Goal: Task Accomplishment & Management: Use online tool/utility

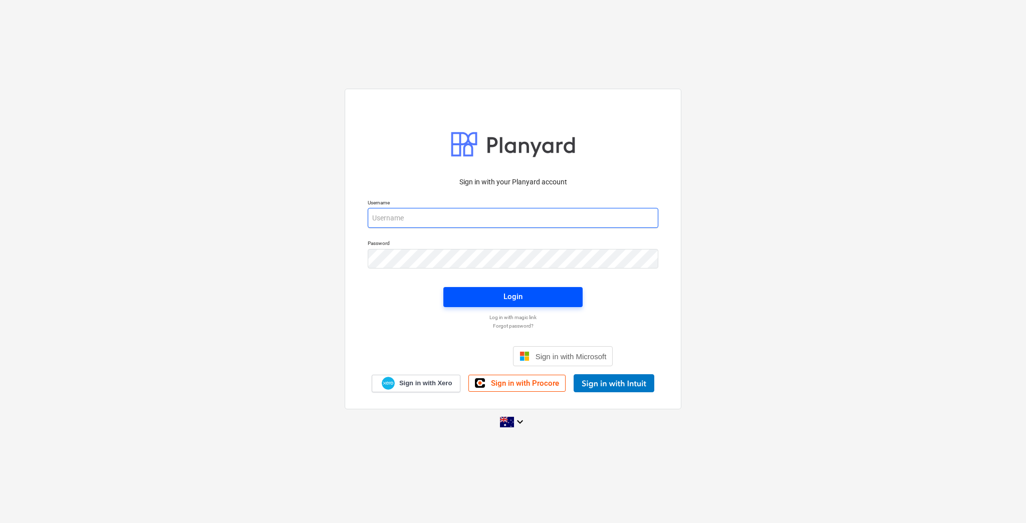
type input "[EMAIL_ADDRESS][DOMAIN_NAME]"
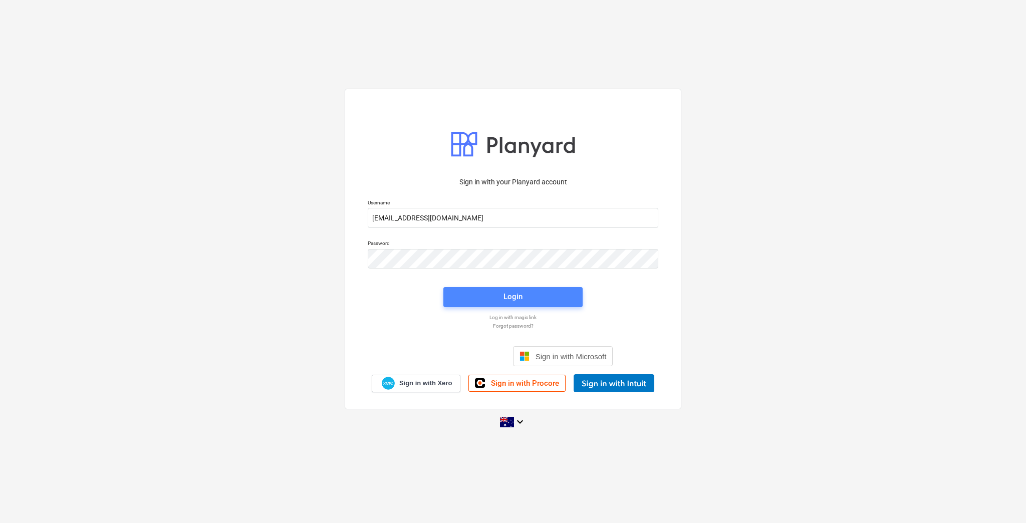
click at [478, 291] on span "Login" at bounding box center [513, 296] width 115 height 13
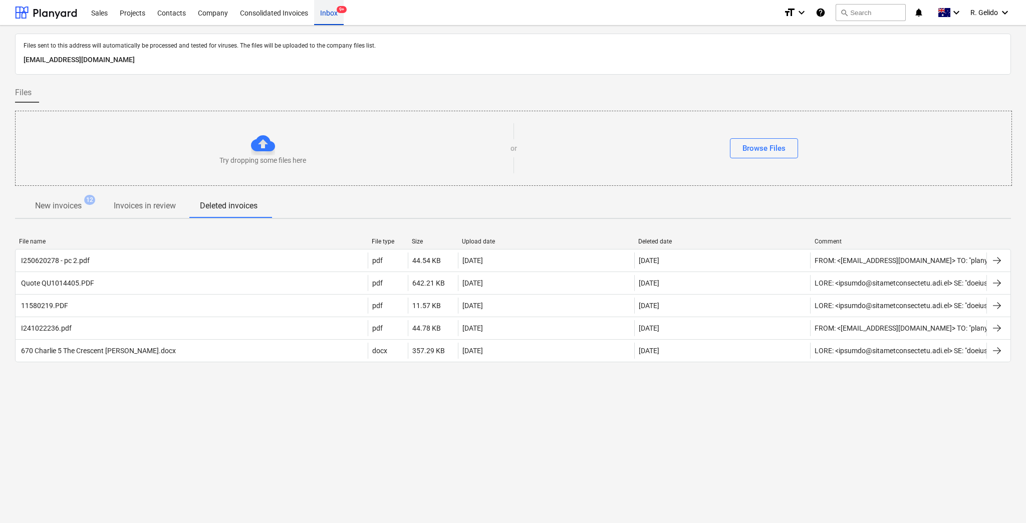
click at [326, 22] on div "Inbox 9+" at bounding box center [329, 12] width 30 height 26
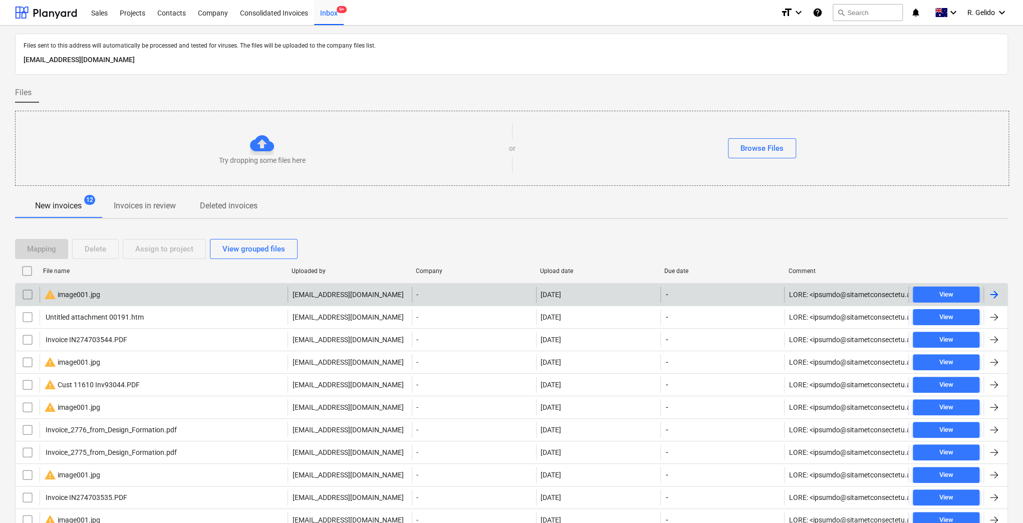
scroll to position [65, 0]
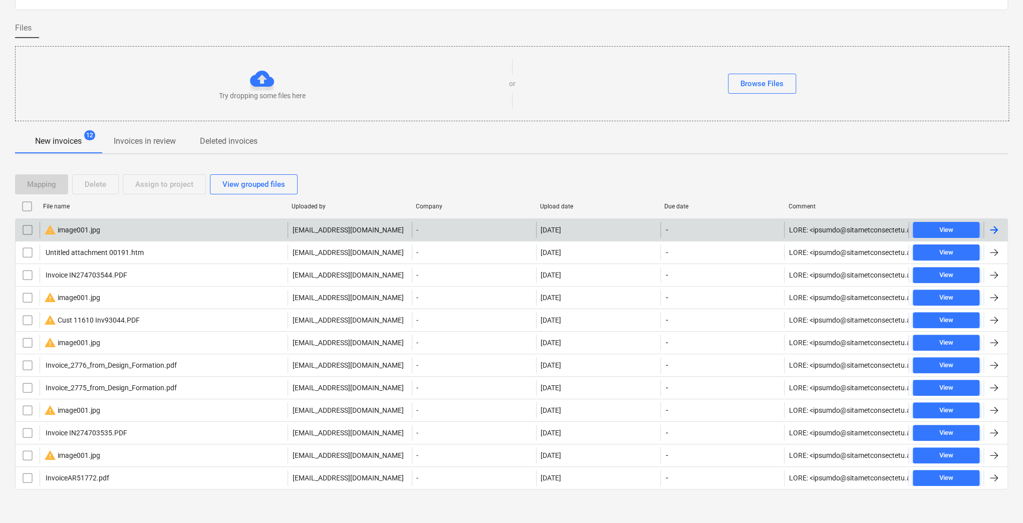
click at [152, 236] on div "warning image001.jpg" at bounding box center [164, 230] width 248 height 16
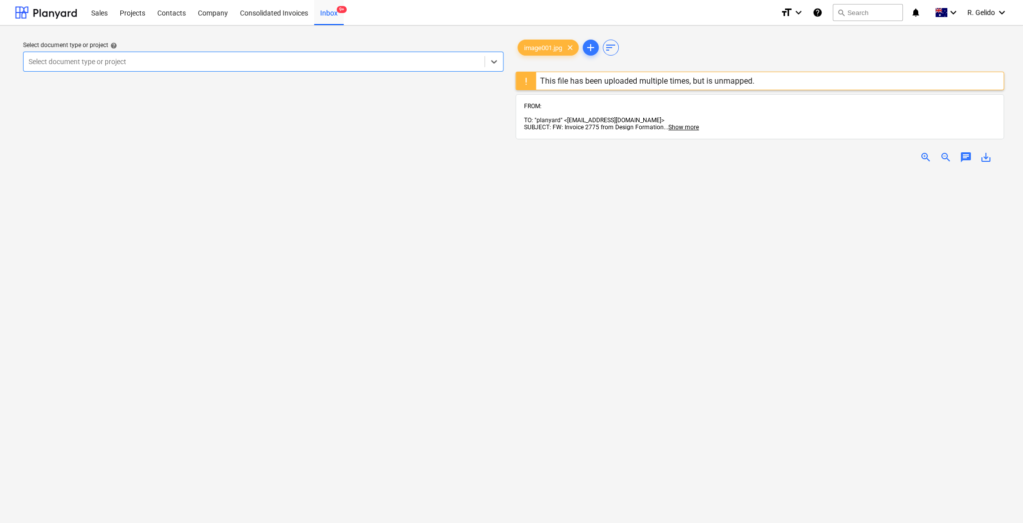
scroll to position [65, 0]
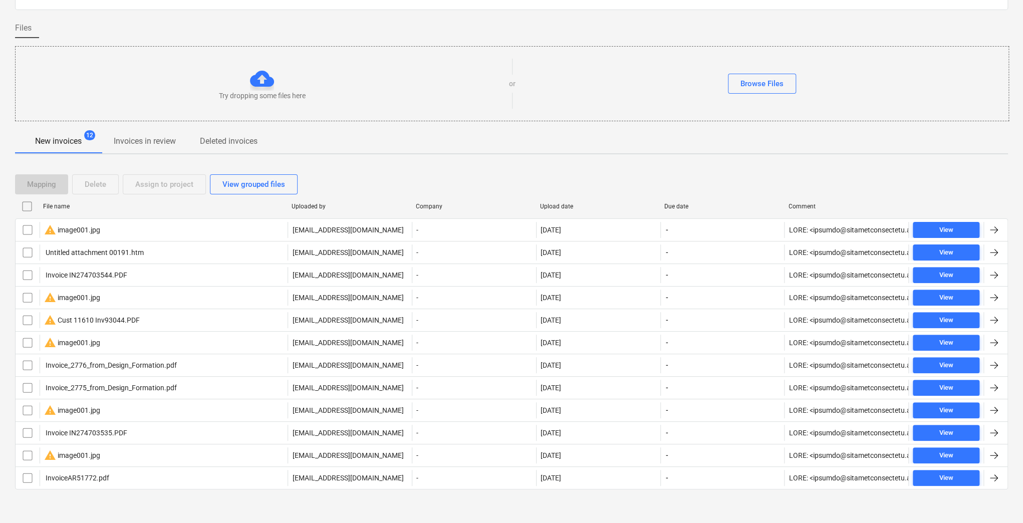
click at [28, 223] on input "checkbox" at bounding box center [28, 230] width 16 height 16
click at [97, 178] on div "Delete" at bounding box center [96, 184] width 22 height 13
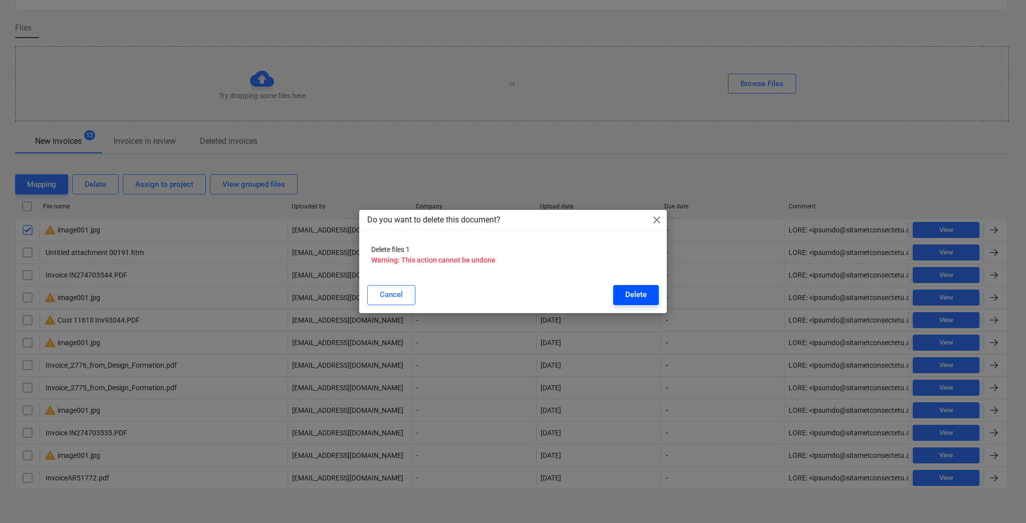
click at [633, 294] on div "Delete" at bounding box center [636, 294] width 22 height 13
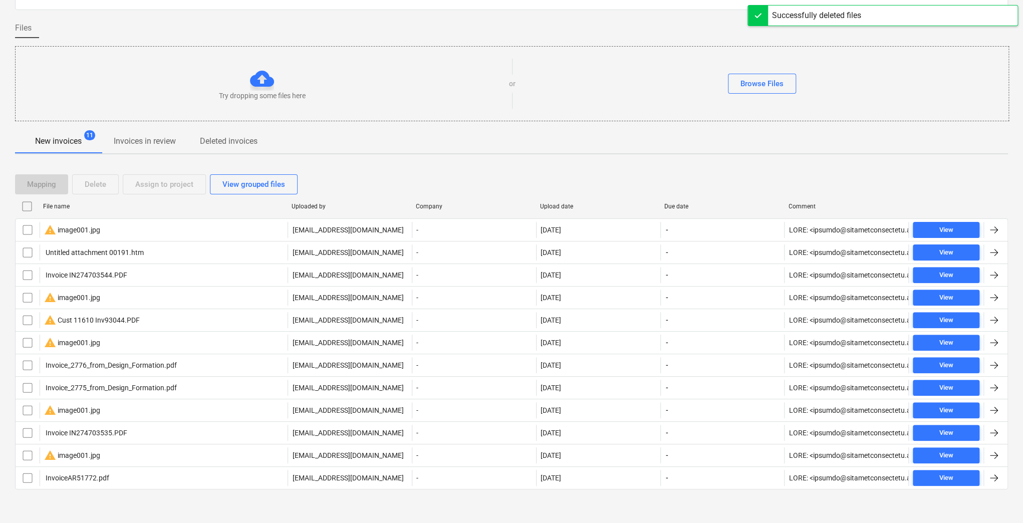
scroll to position [42, 0]
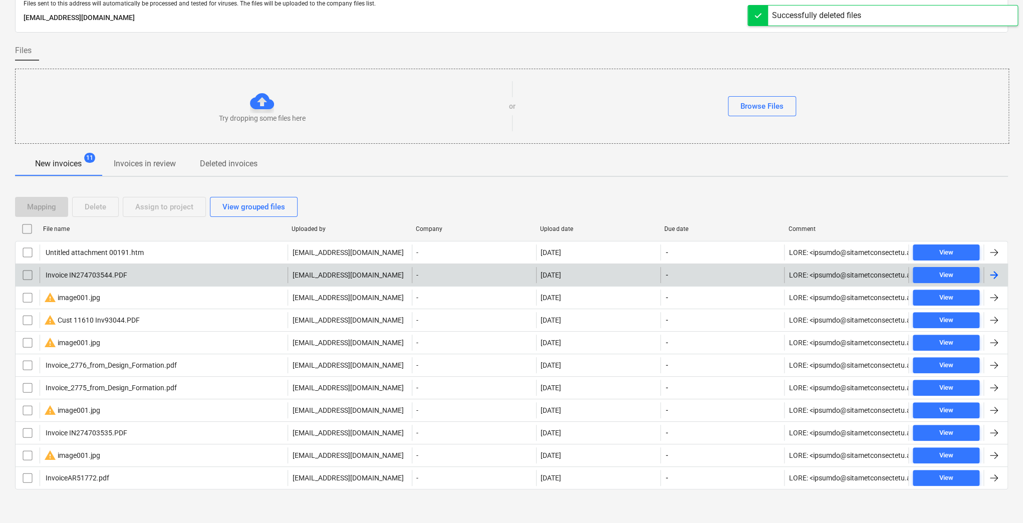
click at [148, 279] on div "Invoice IN274703544.PDF" at bounding box center [164, 275] width 248 height 16
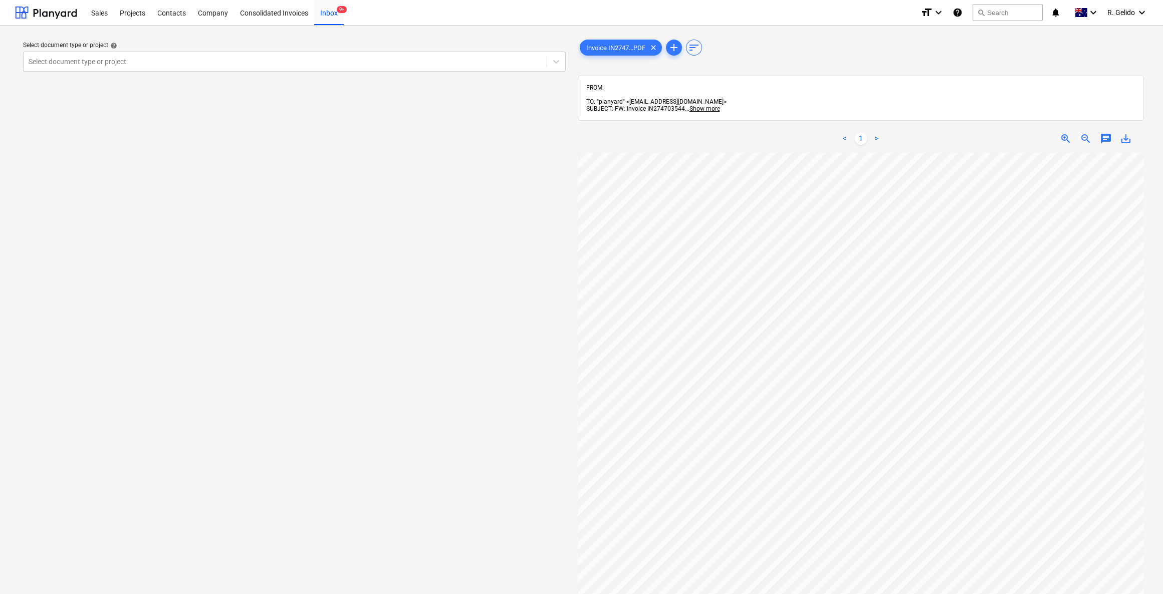
scroll to position [0, 71]
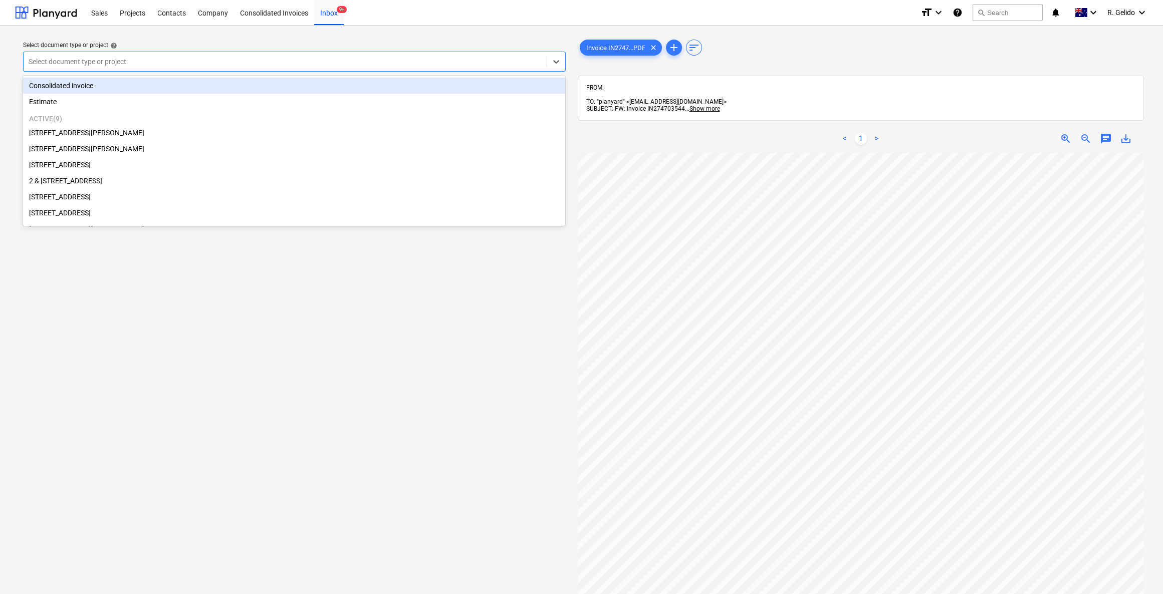
click at [376, 64] on div at bounding box center [285, 62] width 513 height 10
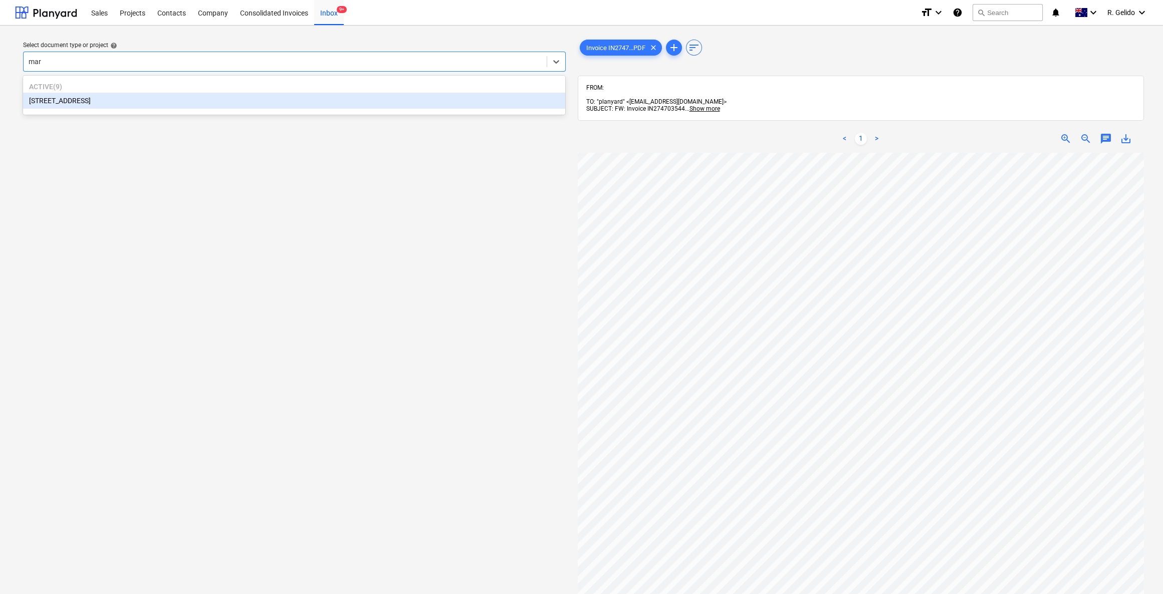
type input "mars"
click at [158, 99] on div "[STREET_ADDRESS]" at bounding box center [294, 101] width 542 height 16
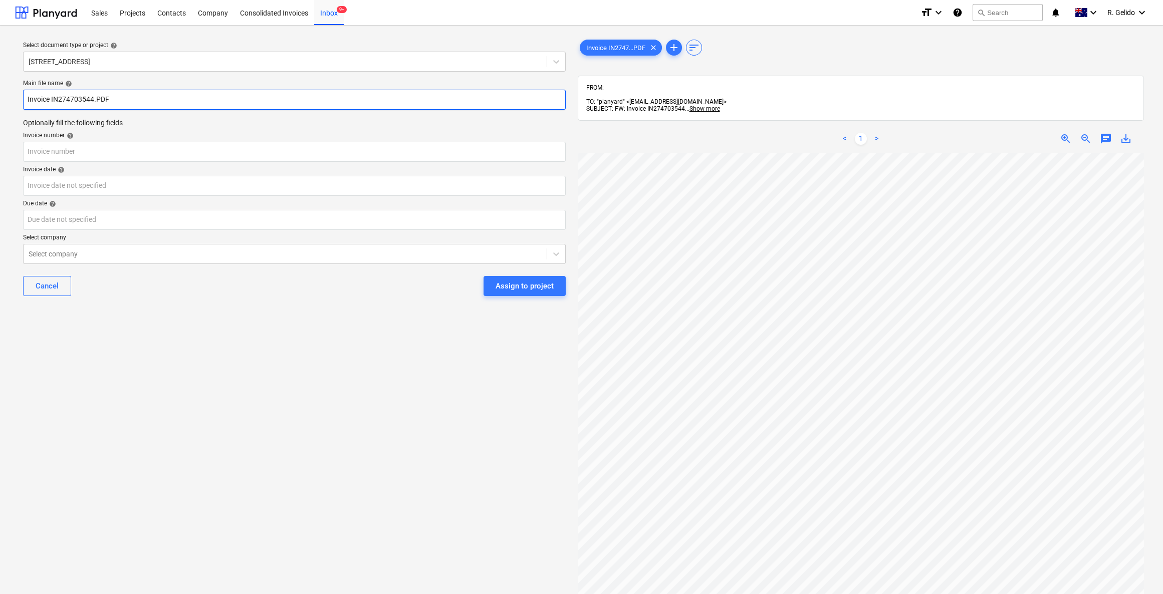
click at [27, 93] on input "Invoice IN274703544.PDF" at bounding box center [294, 100] width 543 height 20
click at [142, 95] on input "[PERSON_NAME] Invoice IN274703544.PDF" at bounding box center [294, 100] width 543 height 20
click at [131, 100] on input "[PERSON_NAME] Invoice IN274703544.PDF" at bounding box center [294, 100] width 543 height 20
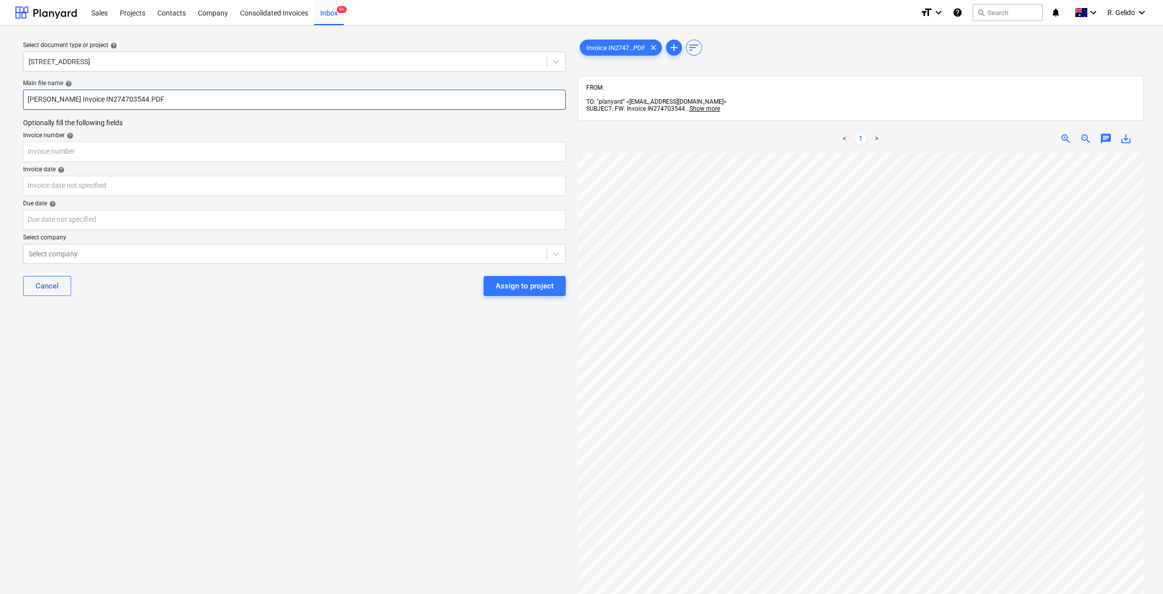
type input "[PERSON_NAME] Invoice IN274703544.PDF"
drag, startPoint x: 42, startPoint y: 162, endPoint x: 47, endPoint y: 155, distance: 9.3
click at [44, 159] on div "Main file name help [PERSON_NAME] Invoice IN274703544.PDF Optionally fill the f…" at bounding box center [294, 192] width 551 height 233
click at [130, 97] on input "[PERSON_NAME] Invoice IN274703544.PDF" at bounding box center [294, 100] width 543 height 20
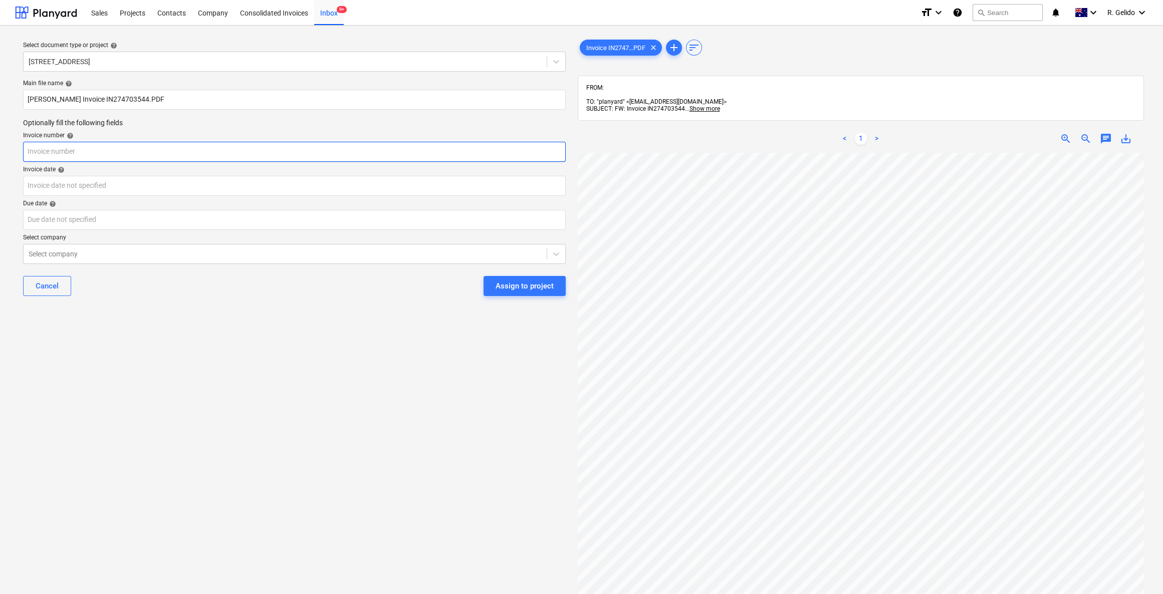
click at [56, 151] on input "text" at bounding box center [294, 152] width 543 height 20
paste input "IN274703544"
type input "IN274703544"
click at [70, 192] on body "Sales Projects Contacts Company Consolidated Invoices Inbox 9+ format_size keyb…" at bounding box center [581, 297] width 1163 height 594
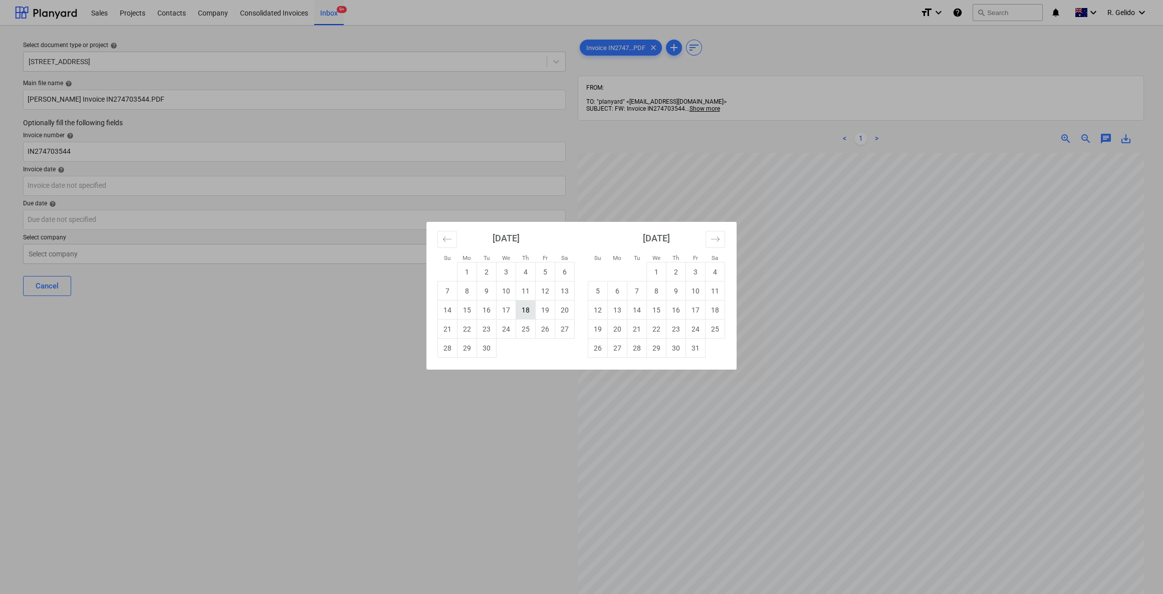
click at [529, 308] on td "18" at bounding box center [526, 310] width 20 height 19
type input "[DATE]"
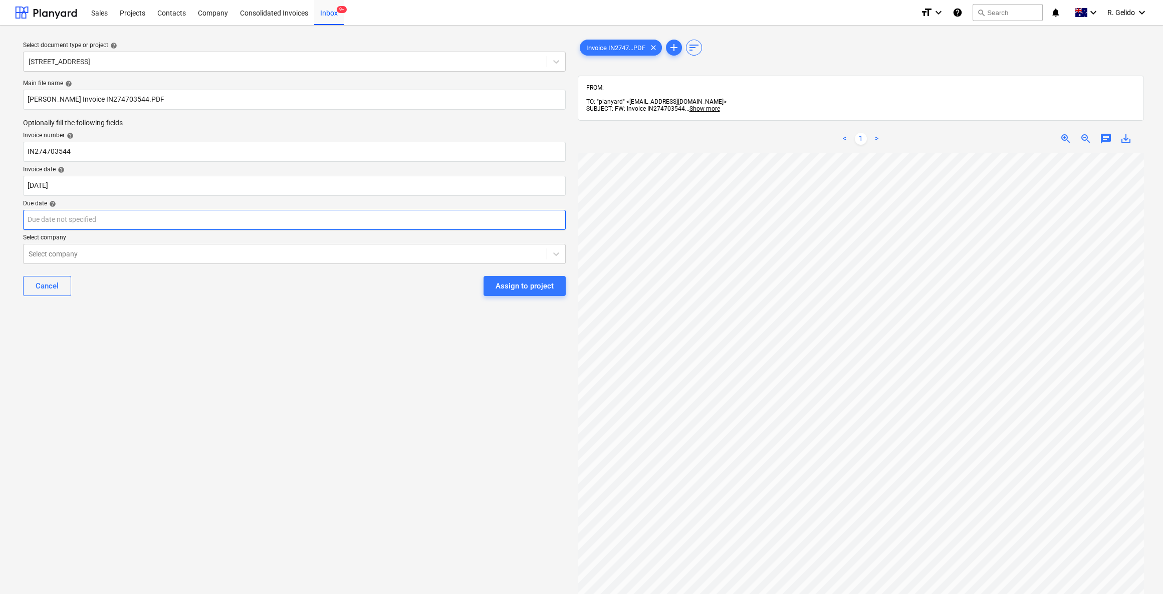
click at [60, 225] on body "Sales Projects Contacts Company Consolidated Invoices Inbox 9+ format_size keyb…" at bounding box center [581, 297] width 1163 height 594
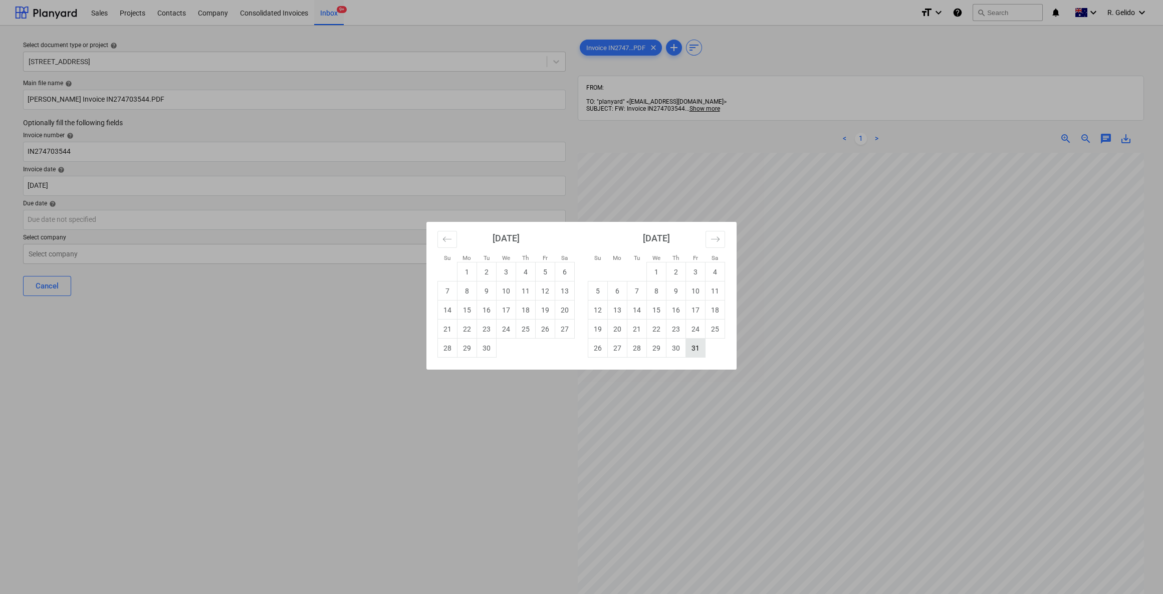
click at [699, 348] on td "31" at bounding box center [696, 348] width 20 height 19
type input "[DATE]"
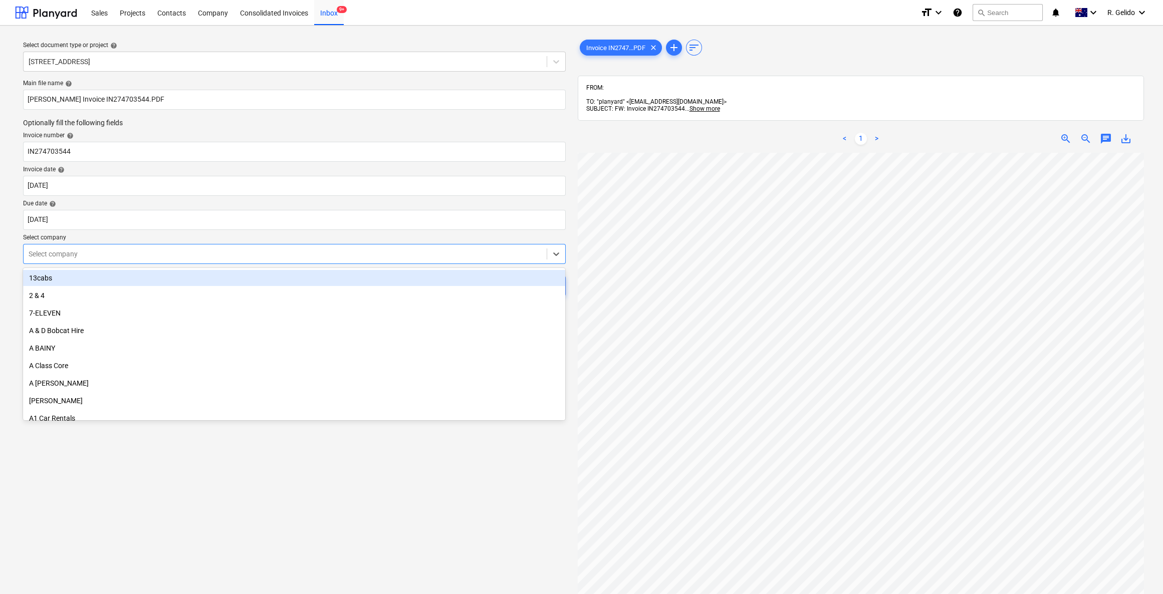
click at [67, 255] on div at bounding box center [285, 254] width 513 height 10
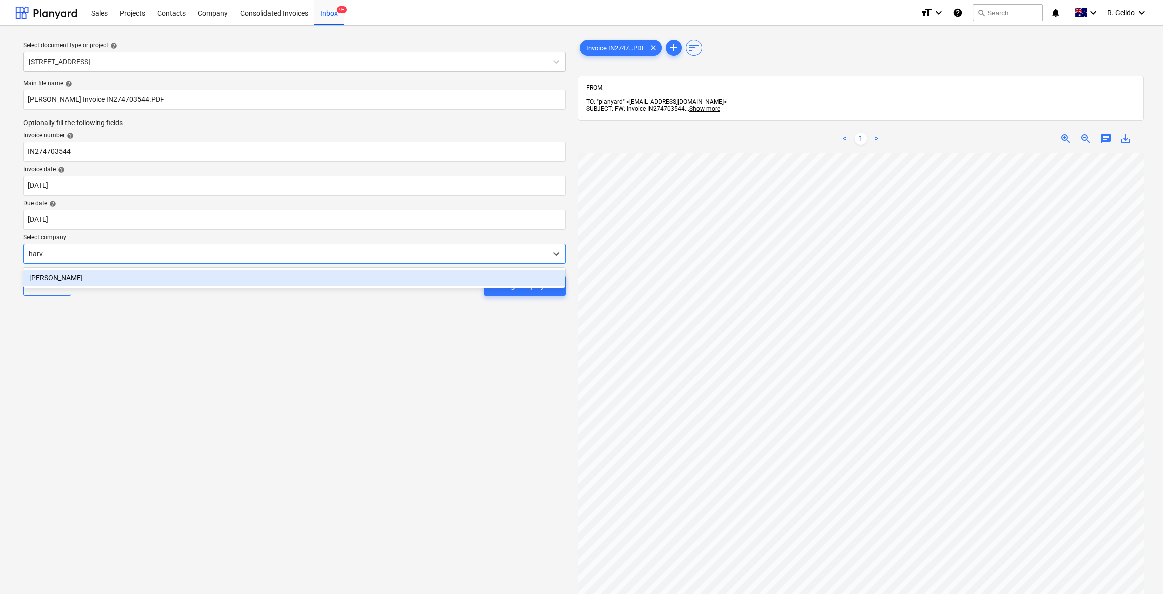
type input "[PERSON_NAME]"
click at [95, 287] on div "[PERSON_NAME]" at bounding box center [294, 278] width 542 height 20
click at [144, 278] on div "[PERSON_NAME]" at bounding box center [294, 278] width 542 height 16
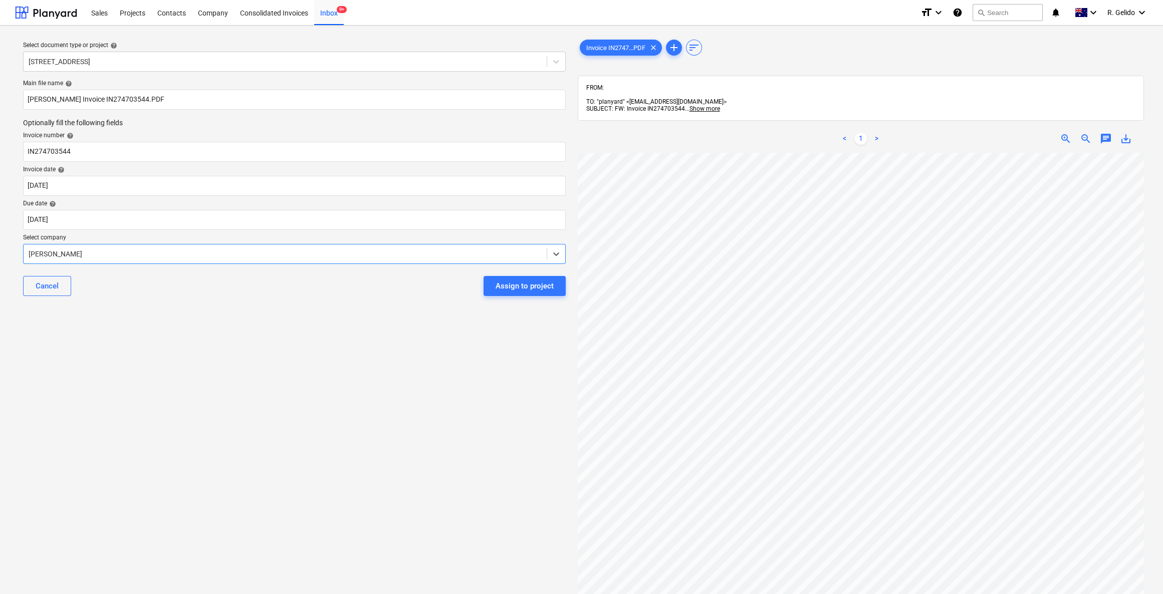
click at [274, 319] on div "Select document type or project help [STREET_ADDRESS] Main file name help [PERS…" at bounding box center [294, 379] width 559 height 690
click at [550, 287] on div "Assign to project" at bounding box center [525, 286] width 58 height 13
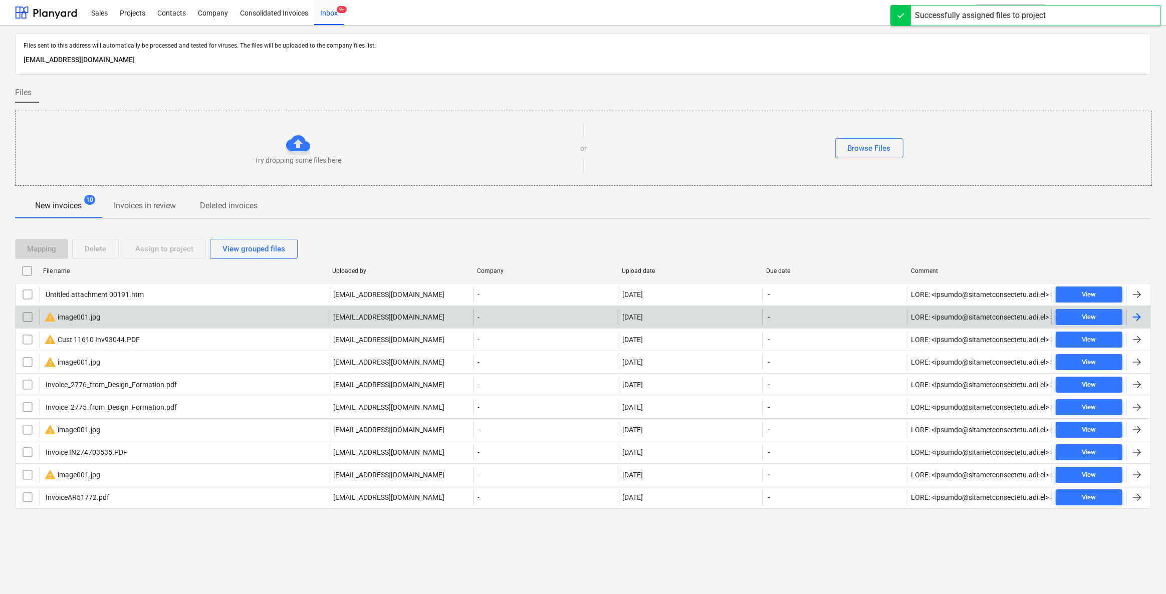
click at [25, 318] on input "checkbox" at bounding box center [28, 317] width 16 height 16
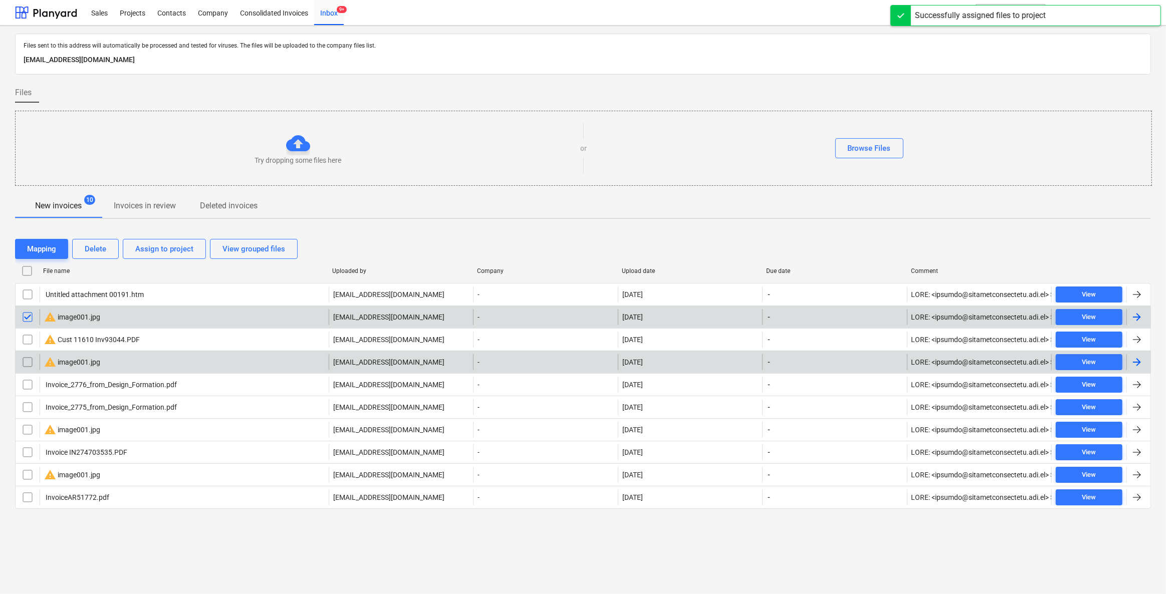
click at [26, 356] on input "checkbox" at bounding box center [28, 362] width 16 height 16
click at [91, 249] on div "Delete" at bounding box center [96, 249] width 22 height 13
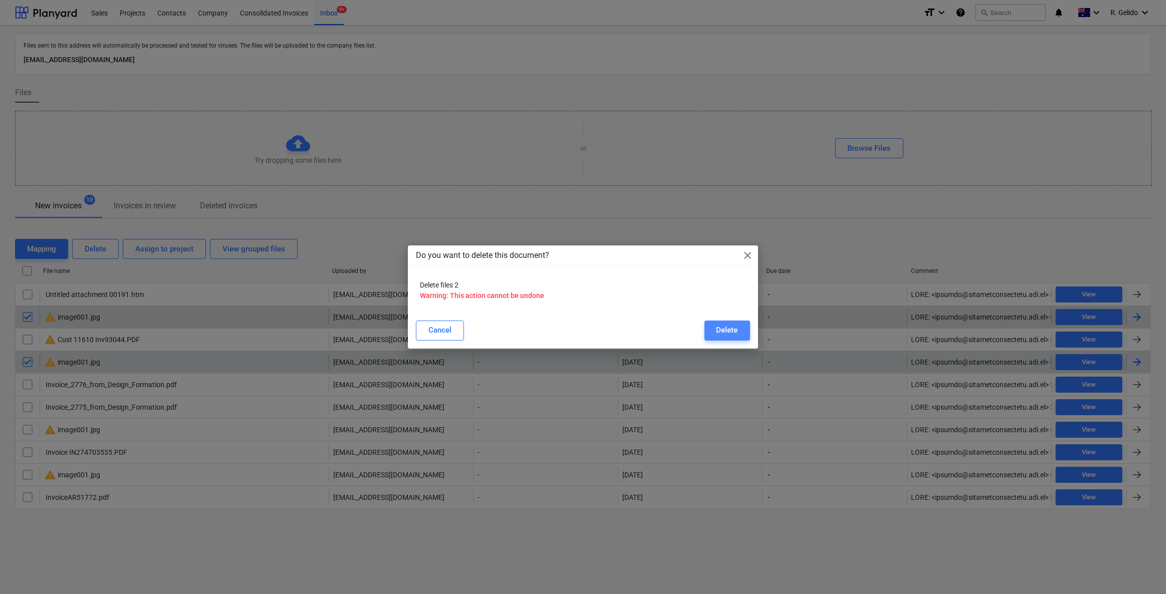
click at [734, 331] on div "Delete" at bounding box center [728, 330] width 22 height 13
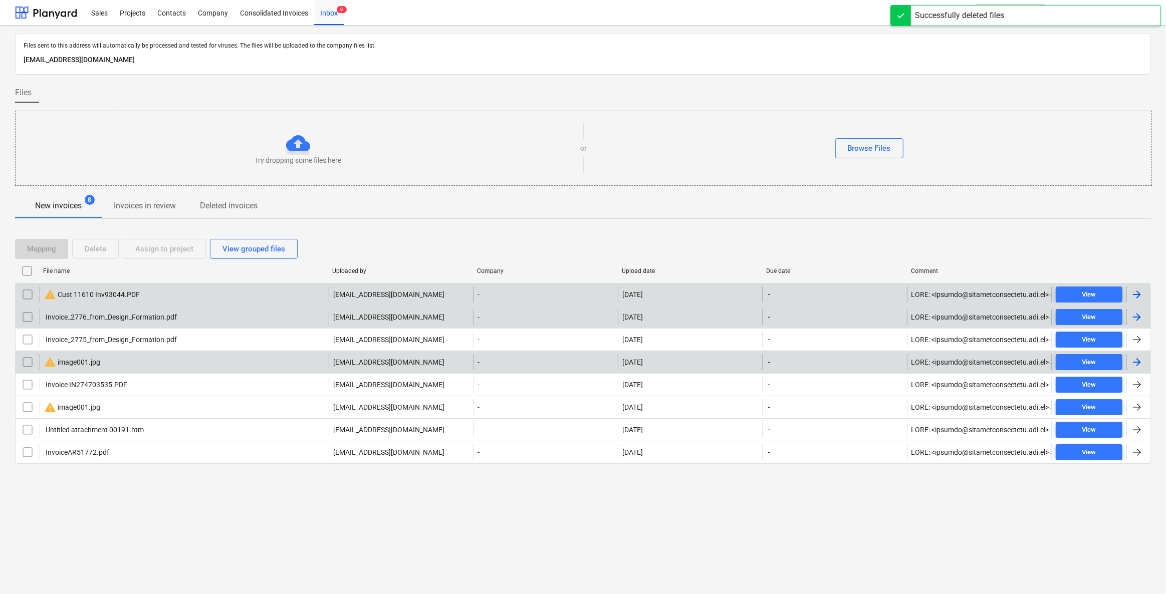
click at [171, 286] on div "warning Cust 11610 Inv93044.PDF [EMAIL_ADDRESS][DOMAIN_NAME] - [DATE] - View" at bounding box center [583, 294] width 1136 height 23
click at [165, 297] on div "warning Cust 11610 Inv93044.PDF" at bounding box center [184, 295] width 289 height 16
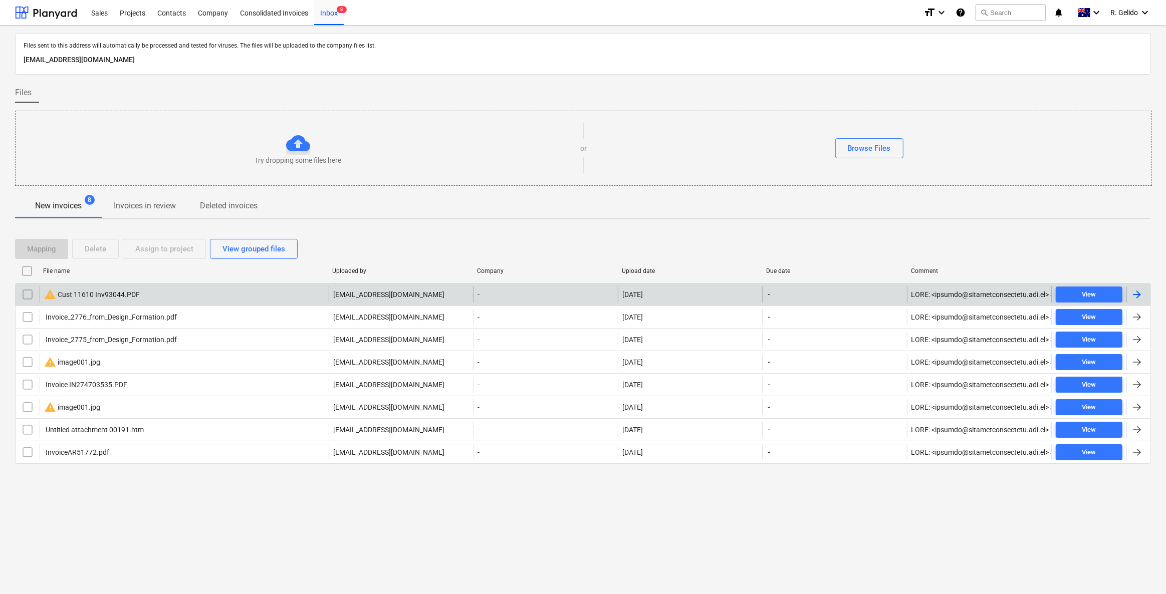
click at [20, 292] on input "checkbox" at bounding box center [28, 295] width 16 height 16
click at [102, 249] on div "Delete" at bounding box center [96, 249] width 22 height 13
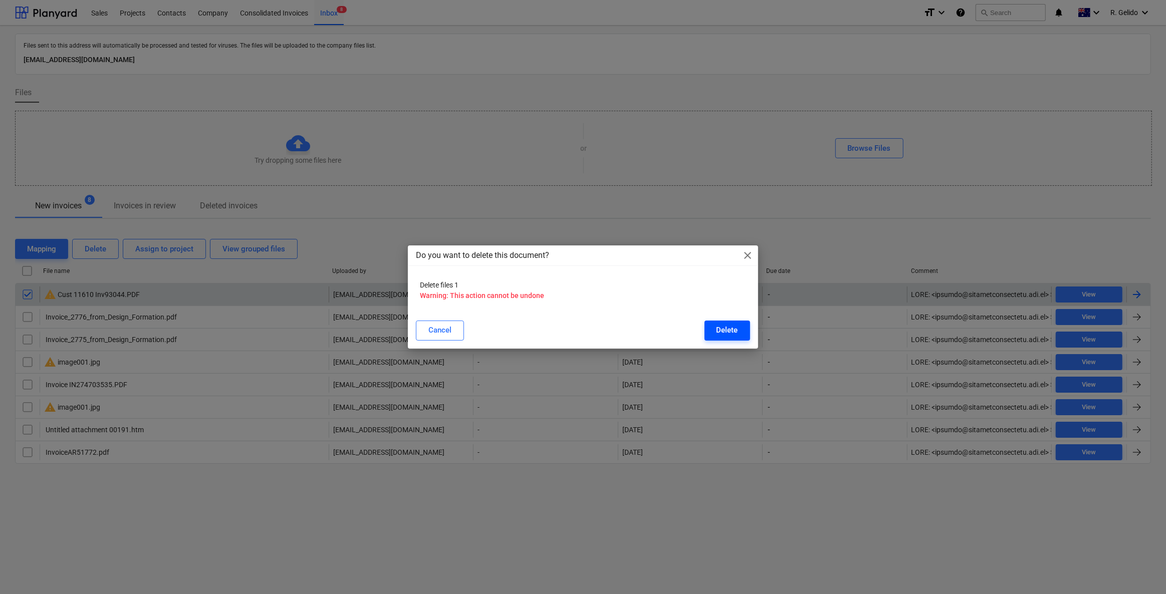
click at [736, 333] on div "Delete" at bounding box center [728, 330] width 22 height 13
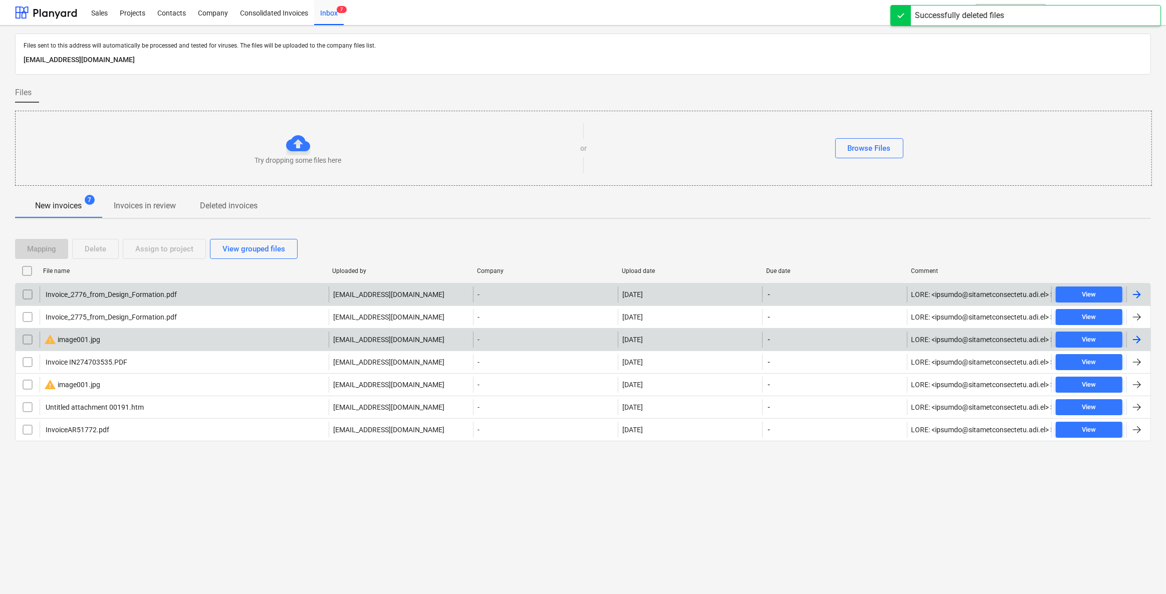
click at [27, 339] on input "checkbox" at bounding box center [28, 340] width 16 height 16
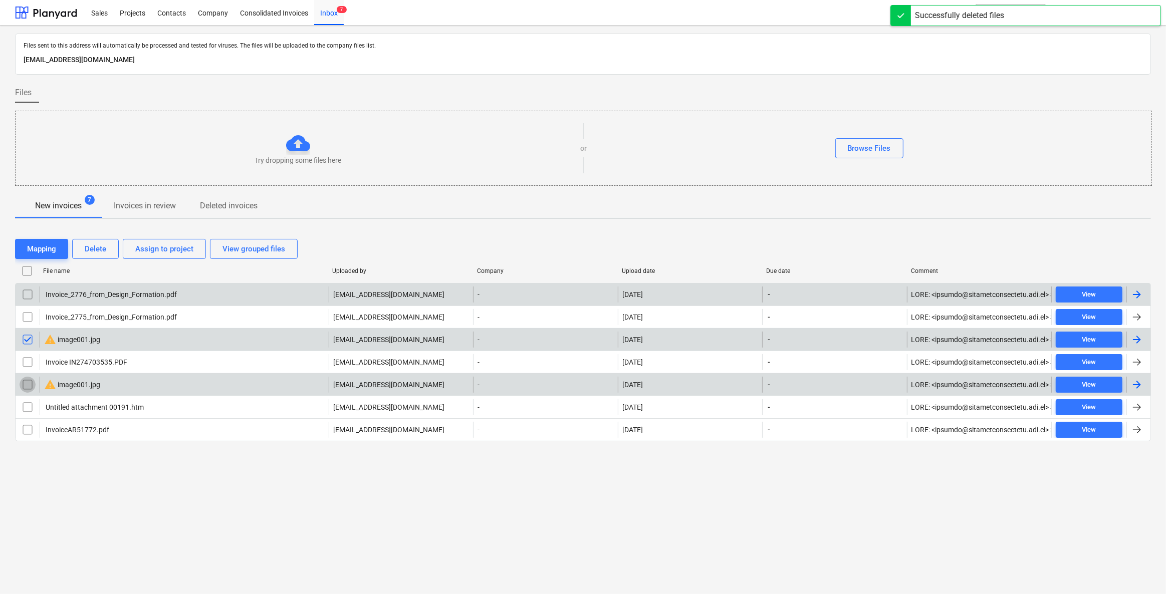
click at [30, 380] on input "checkbox" at bounding box center [28, 385] width 16 height 16
click at [96, 251] on div "Delete" at bounding box center [96, 249] width 22 height 13
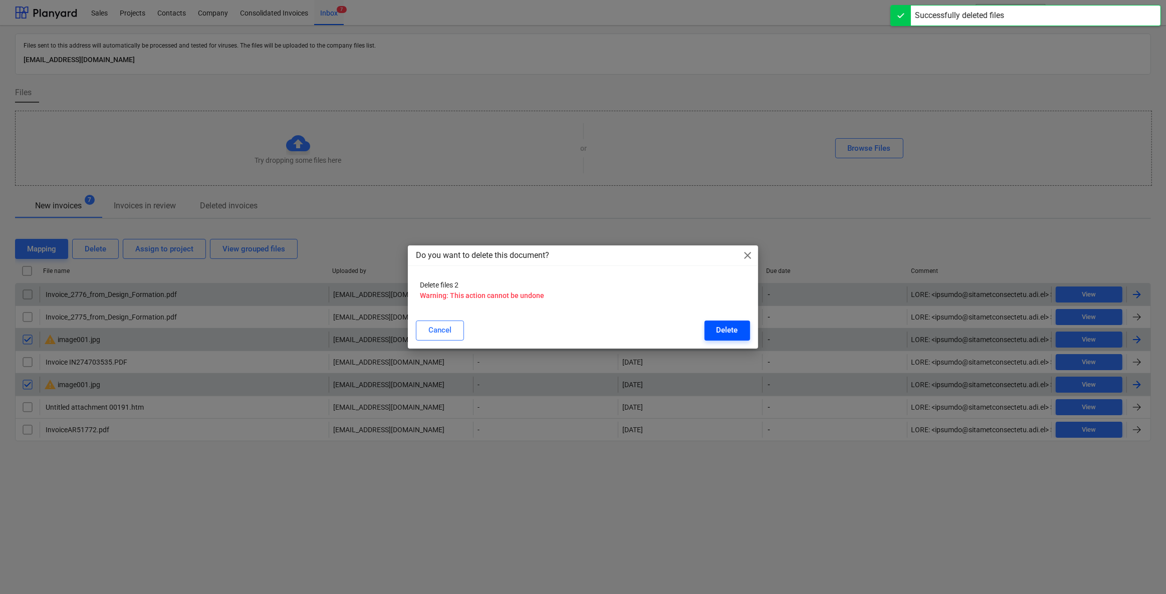
click at [742, 331] on button "Delete" at bounding box center [728, 331] width 46 height 20
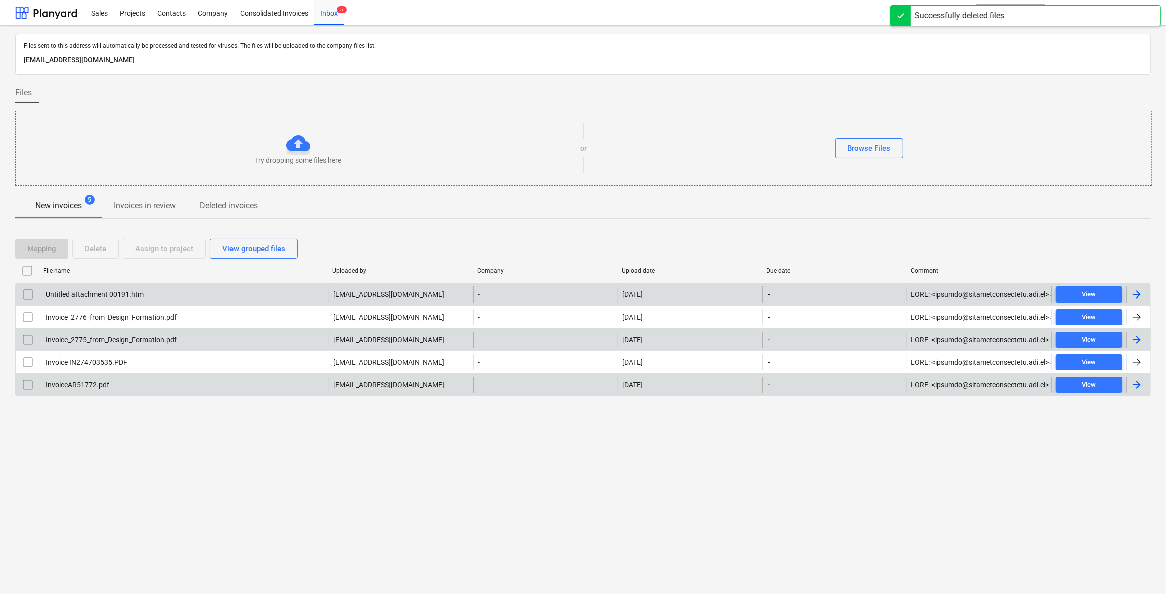
click at [152, 452] on div "Files sent to this address will automatically be processed and tested for virus…" at bounding box center [583, 310] width 1166 height 569
click at [147, 389] on div "InvoiceAR51772.pdf" at bounding box center [184, 385] width 289 height 16
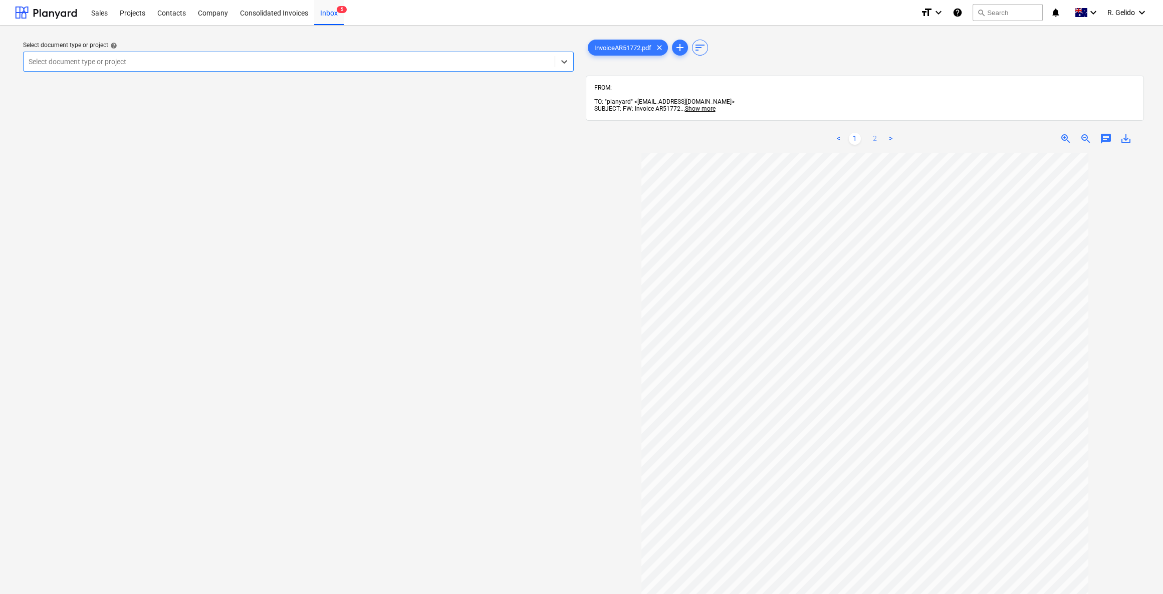
click at [872, 133] on link "2" at bounding box center [875, 139] width 12 height 12
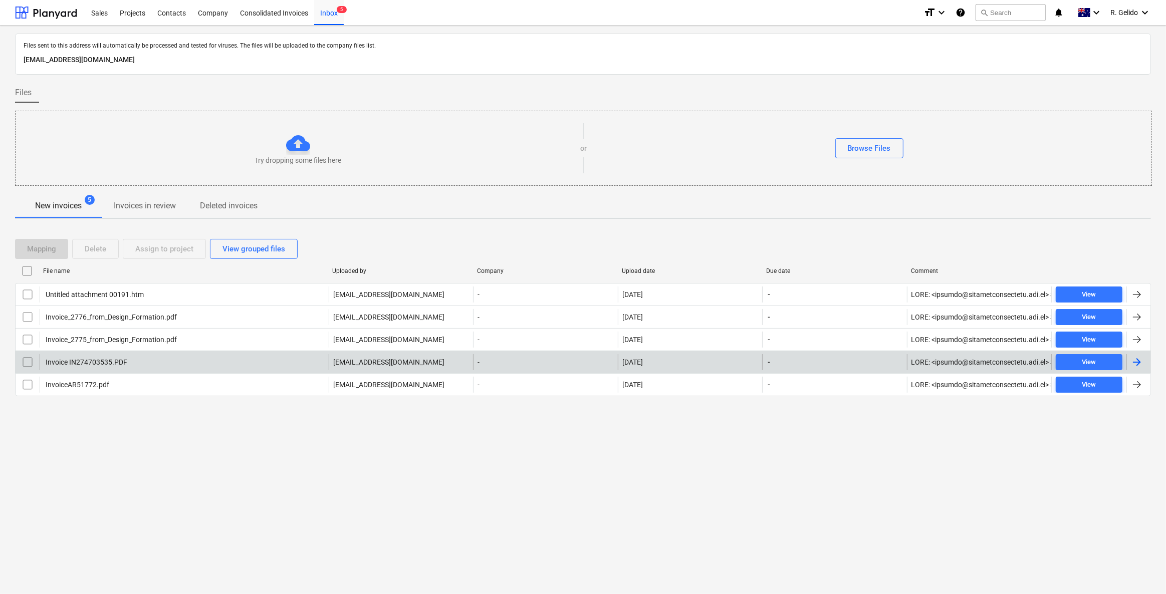
click at [124, 361] on div "Invoice IN274703535.PDF" at bounding box center [85, 362] width 83 height 8
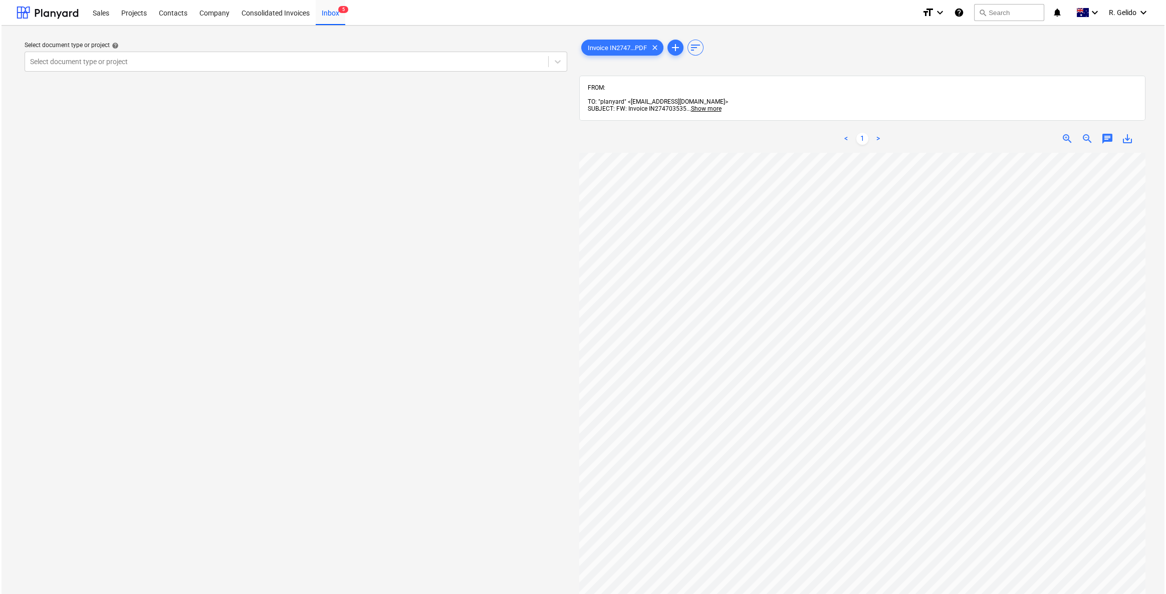
scroll to position [0, 71]
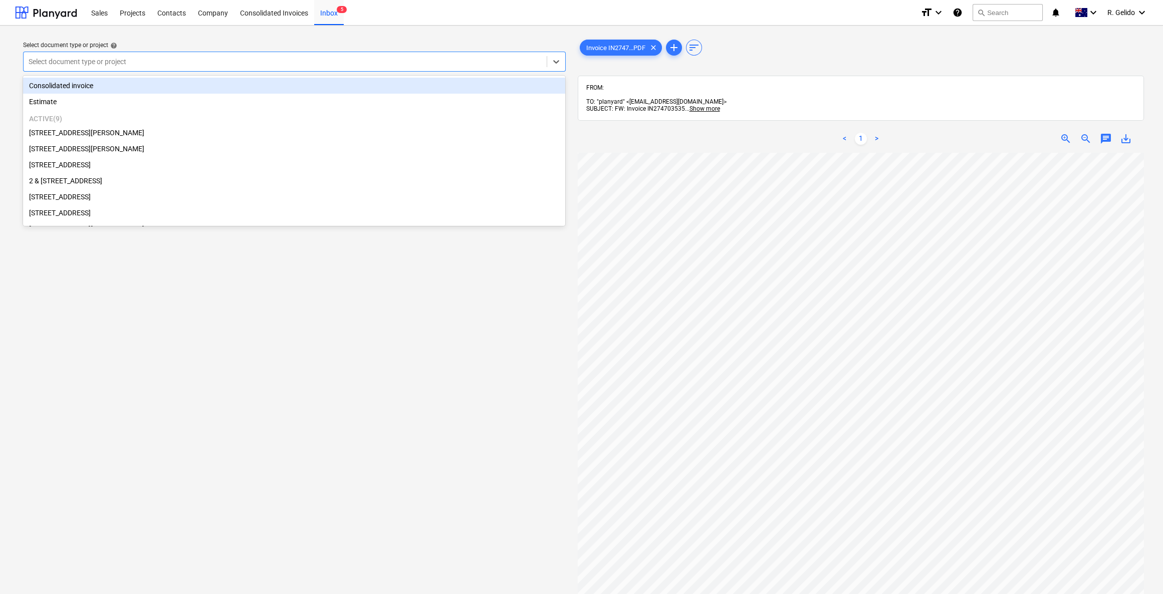
click at [318, 57] on div at bounding box center [285, 62] width 513 height 10
type input "ma"
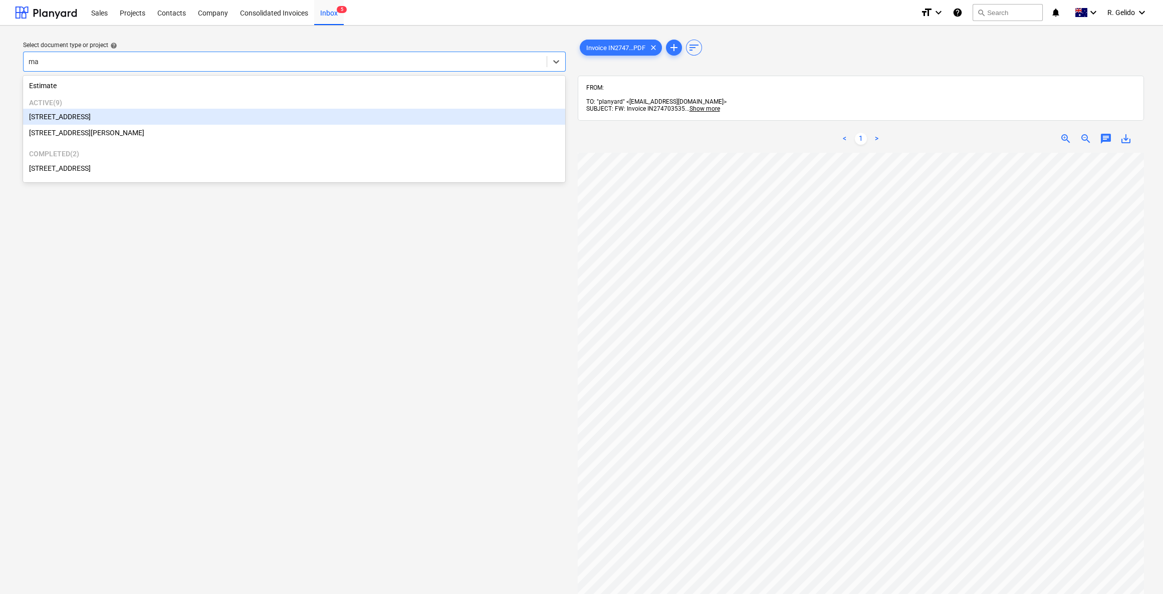
click at [99, 124] on div "[STREET_ADDRESS]" at bounding box center [294, 117] width 542 height 16
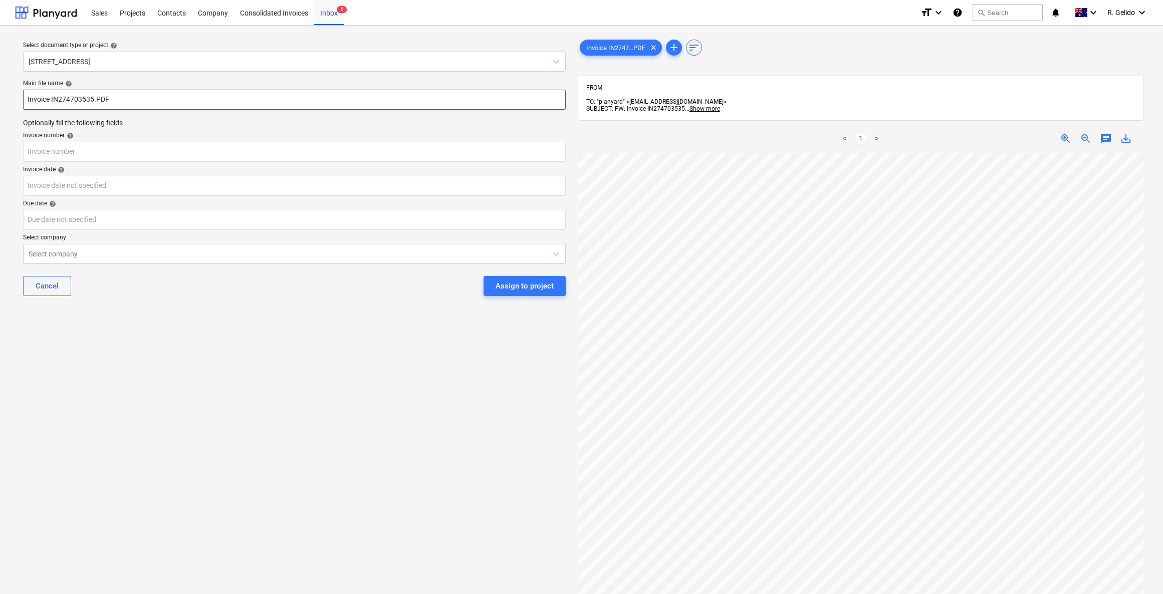
click at [26, 94] on input "Invoice IN274703535.PDF" at bounding box center [294, 100] width 543 height 20
click at [112, 100] on input "[PERSON_NAME] Invoice IN274703535.PDF" at bounding box center [294, 100] width 543 height 20
type input "[PERSON_NAME] Invoice IN274703535.PDF"
click at [81, 168] on div "Invoice date help" at bounding box center [294, 170] width 543 height 8
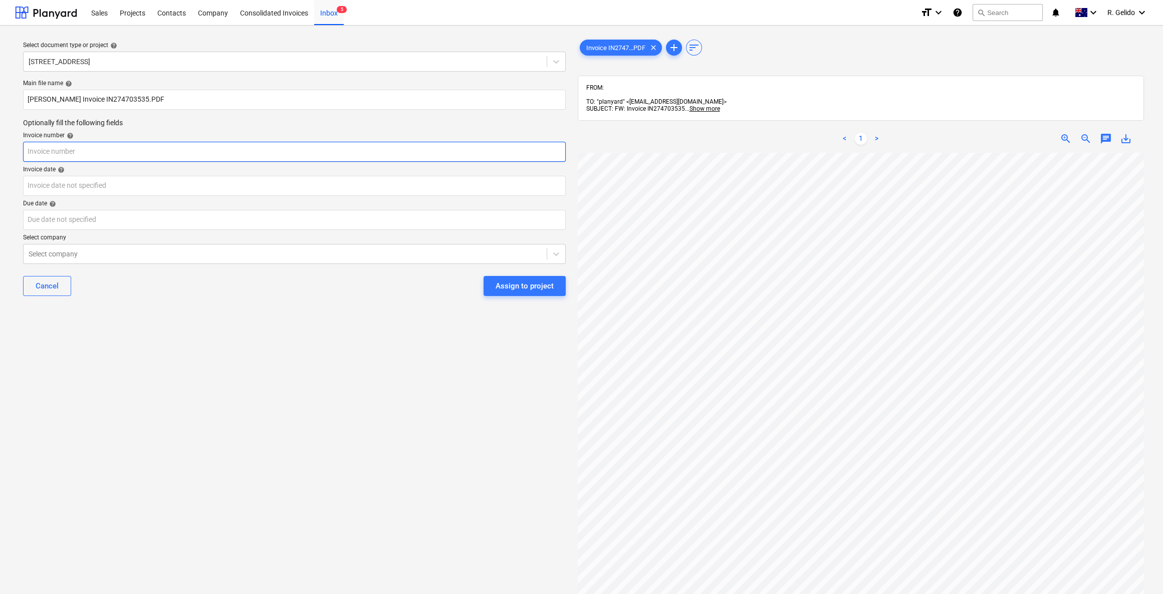
click at [79, 156] on input "text" at bounding box center [294, 152] width 543 height 20
paste input "IN274703535"
type input "IN274703535"
click at [75, 188] on body "Sales Projects Contacts Company Consolidated Invoices Inbox 5 format_size keybo…" at bounding box center [581, 297] width 1163 height 594
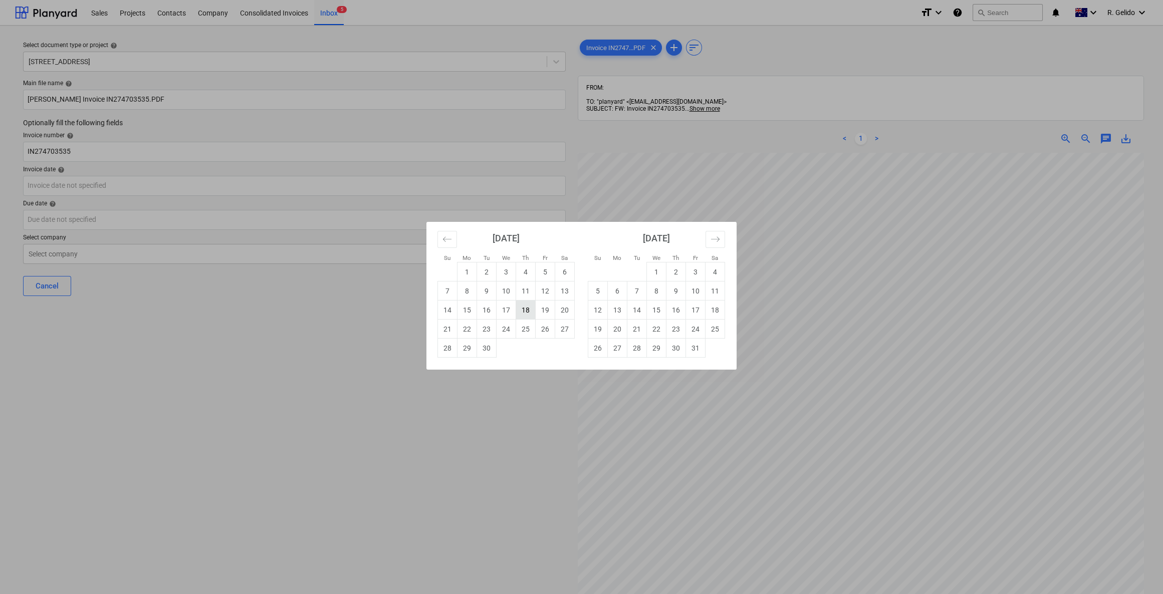
click at [526, 306] on td "18" at bounding box center [526, 310] width 20 height 19
type input "[DATE]"
click at [168, 222] on body "Sales Projects Contacts Company Consolidated Invoices Inbox 5 format_size keybo…" at bounding box center [581, 297] width 1163 height 594
click at [688, 355] on td "31" at bounding box center [696, 348] width 20 height 19
type input "[DATE]"
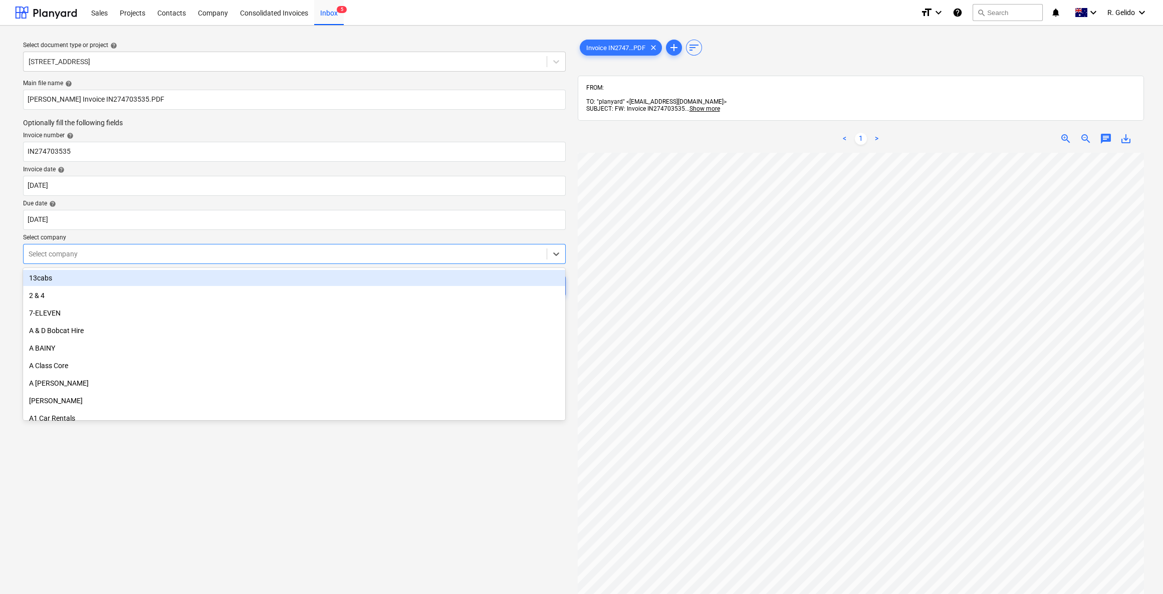
click at [100, 248] on div "Select company" at bounding box center [285, 254] width 523 height 14
type input "[PERSON_NAME]"
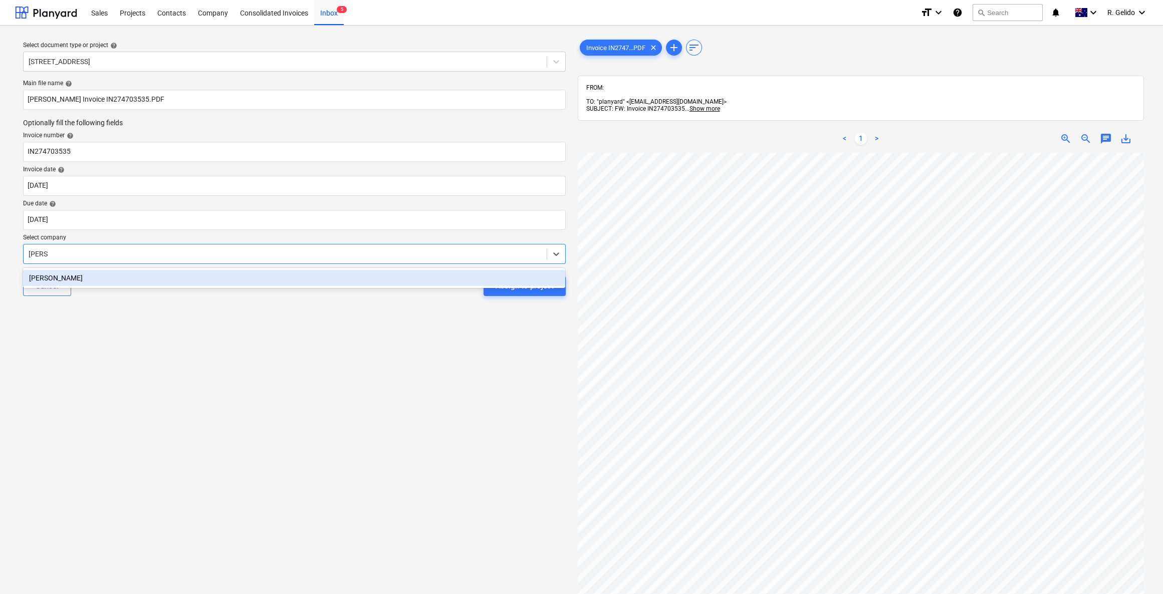
click at [129, 286] on div "[PERSON_NAME]" at bounding box center [294, 278] width 542 height 16
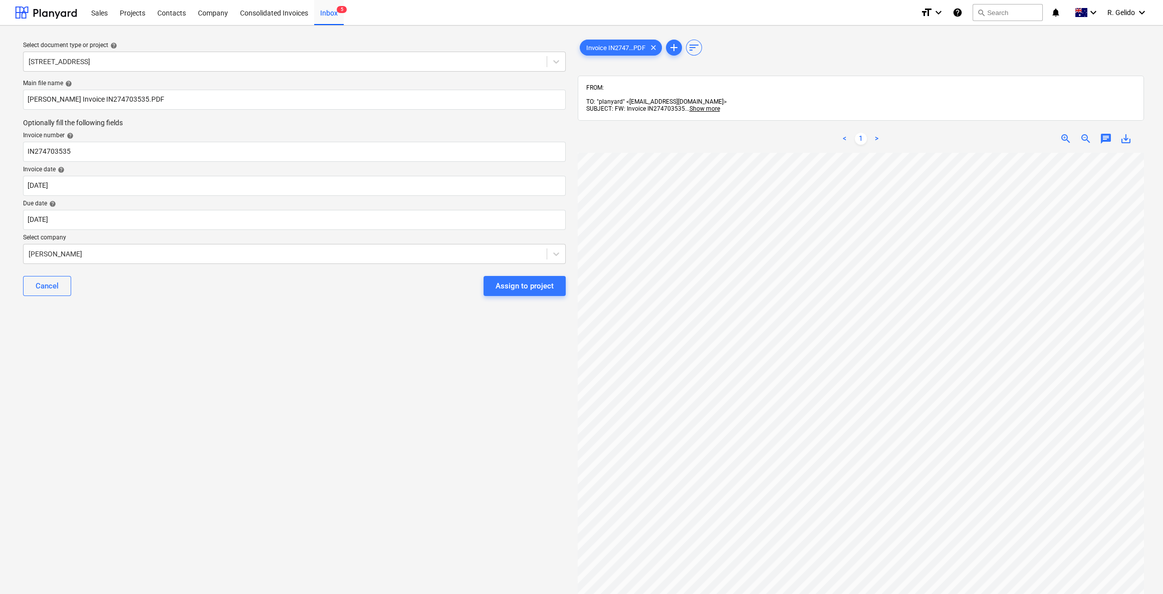
click at [225, 348] on div "Select document type or project help [STREET_ADDRESS] Main file name help [PERS…" at bounding box center [294, 379] width 559 height 690
click at [521, 287] on div "Assign to project" at bounding box center [525, 286] width 58 height 13
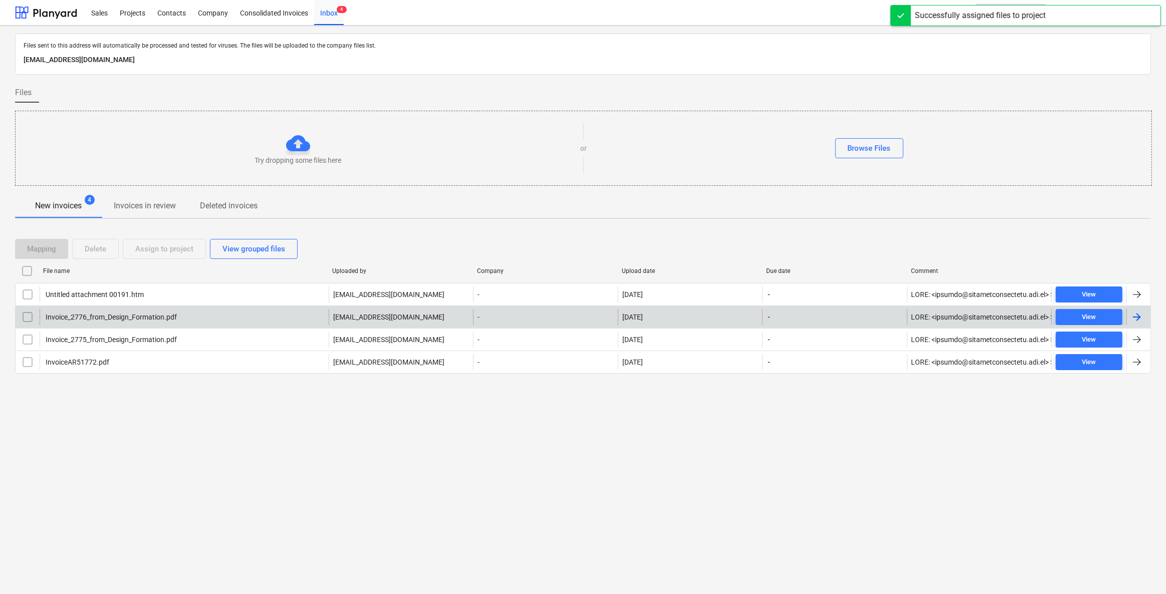
click at [232, 318] on div "Invoice_2776_from_Design_Formation.pdf" at bounding box center [184, 317] width 289 height 16
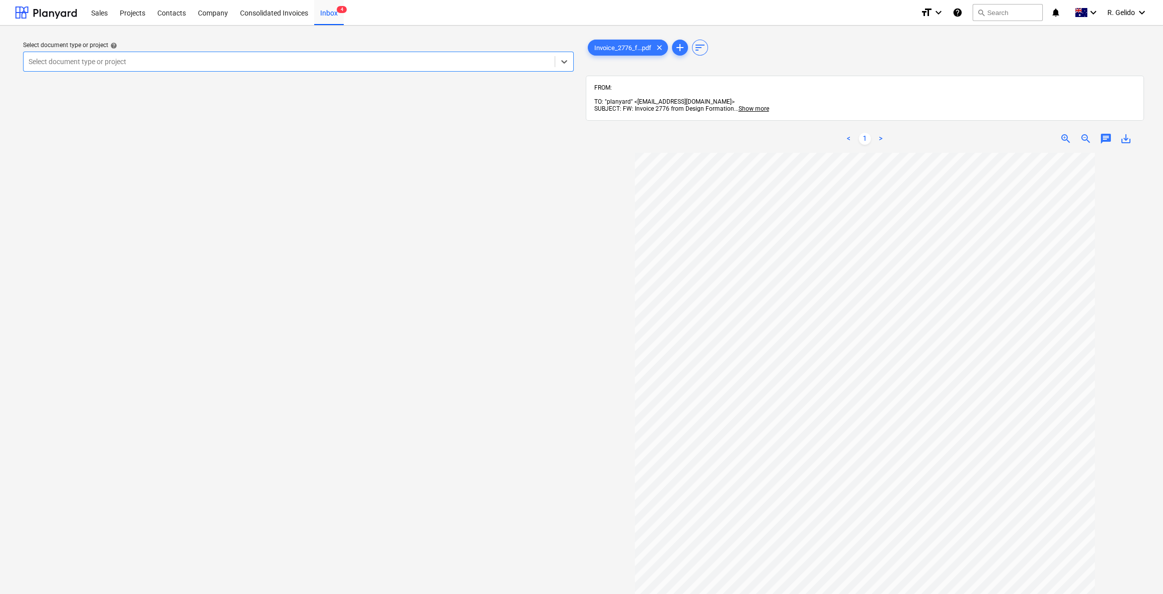
click at [417, 60] on div at bounding box center [289, 62] width 521 height 10
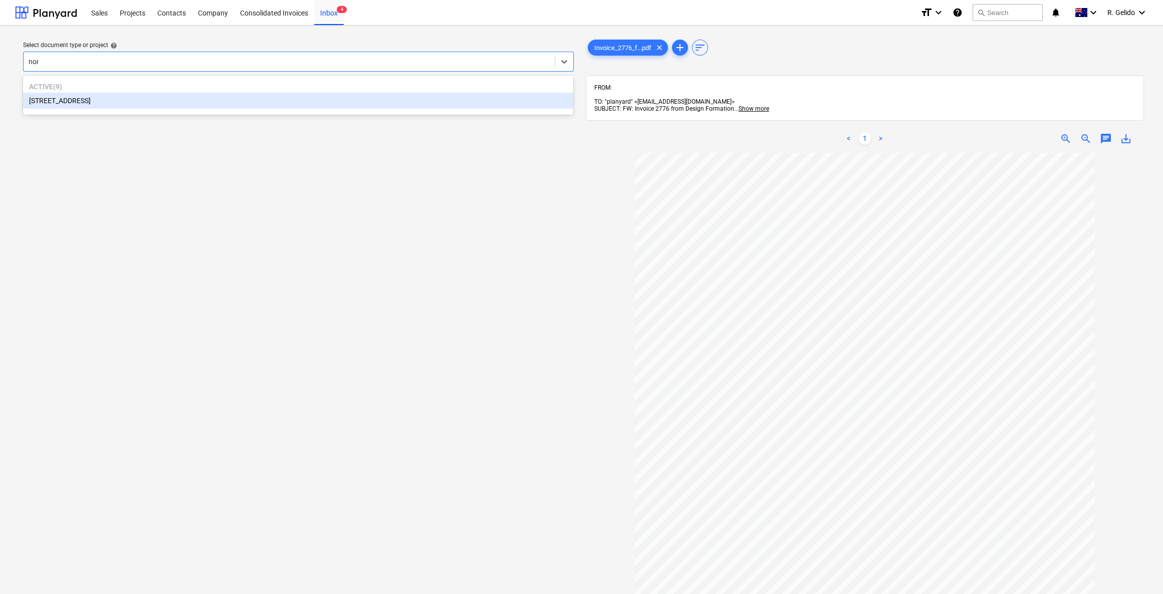
type input "nort"
click at [93, 95] on div "[STREET_ADDRESS]" at bounding box center [298, 101] width 550 height 16
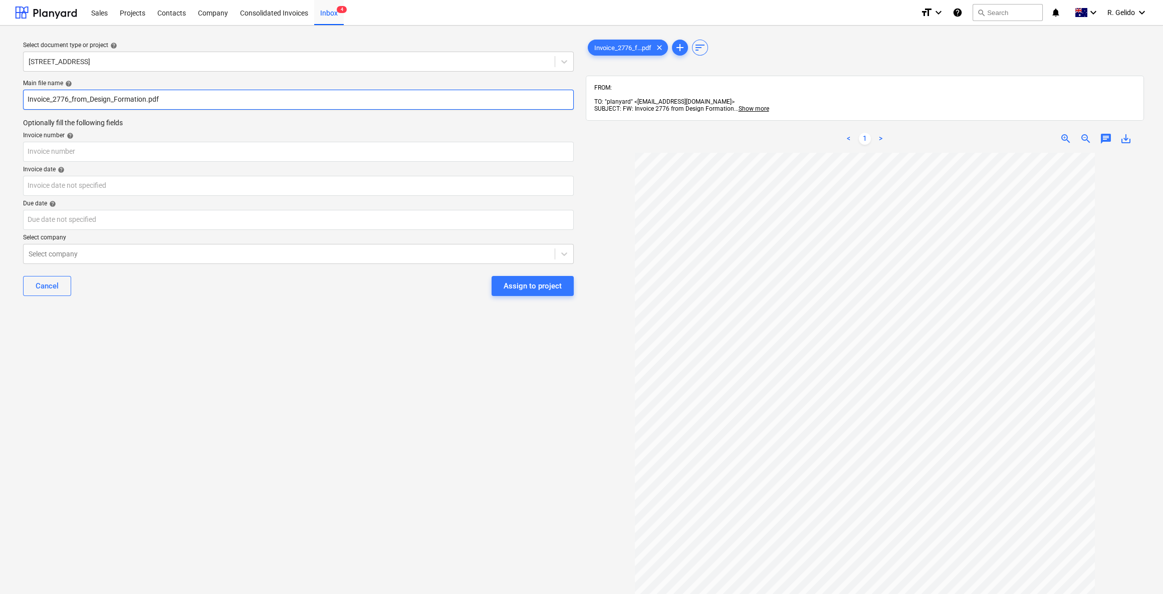
drag, startPoint x: 90, startPoint y: 106, endPoint x: 0, endPoint y: 111, distance: 89.9
click at [0, 111] on div "Select document type or project help [STREET_ADDRESS] file name help Invoice_27…" at bounding box center [581, 379] width 1163 height 706
click at [54, 100] on input "Design_Formation.pdf" at bounding box center [298, 100] width 551 height 20
click at [83, 100] on input "Design Formation.pdf" at bounding box center [298, 100] width 551 height 20
click at [103, 101] on input "Design Formation Inv 2776.pdf" at bounding box center [298, 100] width 551 height 20
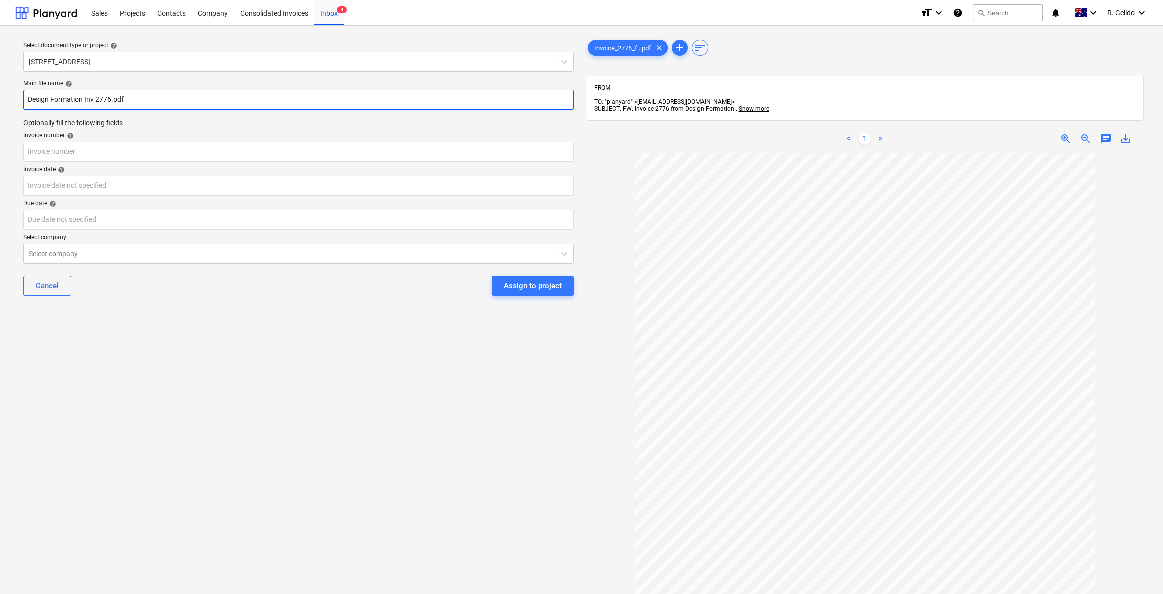
click at [103, 101] on input "Design Formation Inv 2776.pdf" at bounding box center [298, 100] width 551 height 20
type input "Design Formation Inv 2776.pdf"
click at [39, 155] on input "text" at bounding box center [298, 152] width 551 height 20
paste input "2776"
type input "2776"
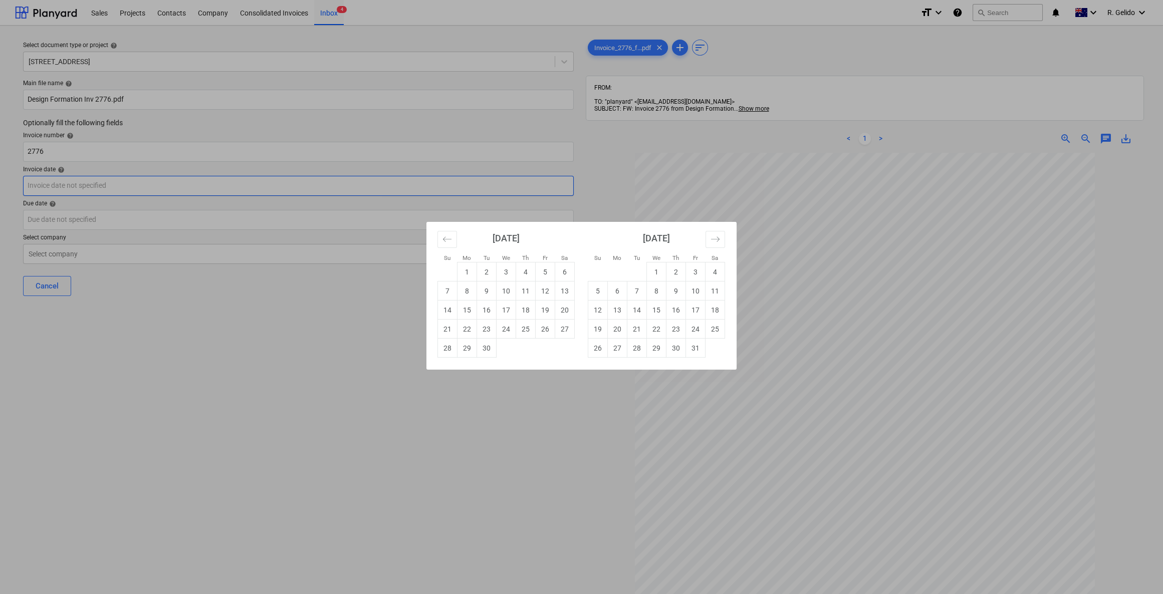
click at [58, 194] on body "Sales Projects Contacts Company Consolidated Invoices Inbox 4 format_size keybo…" at bounding box center [581, 297] width 1163 height 594
click at [438, 241] on button "Move backward to switch to the previous month." at bounding box center [448, 239] width 20 height 17
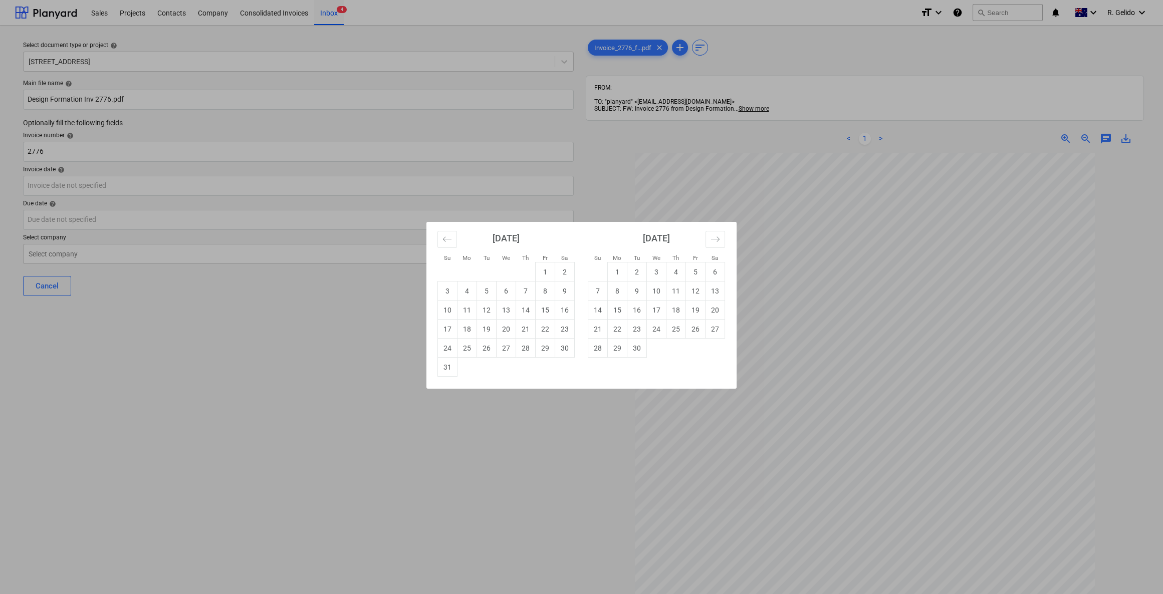
click at [527, 351] on td "28" at bounding box center [526, 348] width 20 height 19
type input "[DATE]"
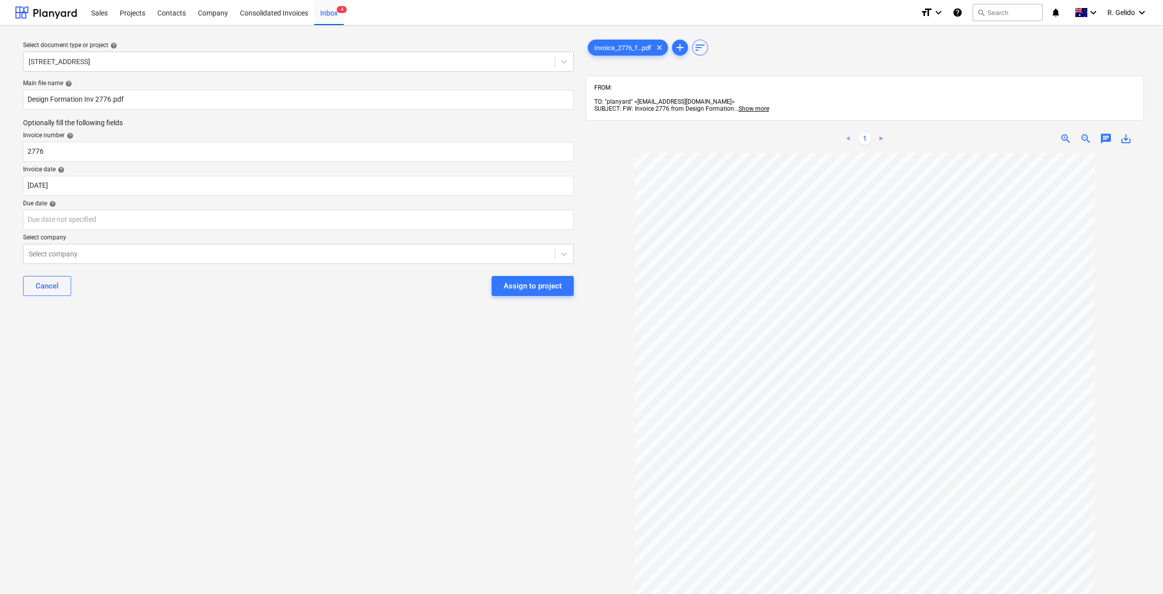
click at [222, 361] on div "Select document type or project help [STREET_ADDRESS] file name help Design For…" at bounding box center [298, 379] width 567 height 690
click at [90, 190] on body "Sales Projects Contacts Company Consolidated Invoices Inbox 4 format_size keybo…" at bounding box center [581, 297] width 1163 height 594
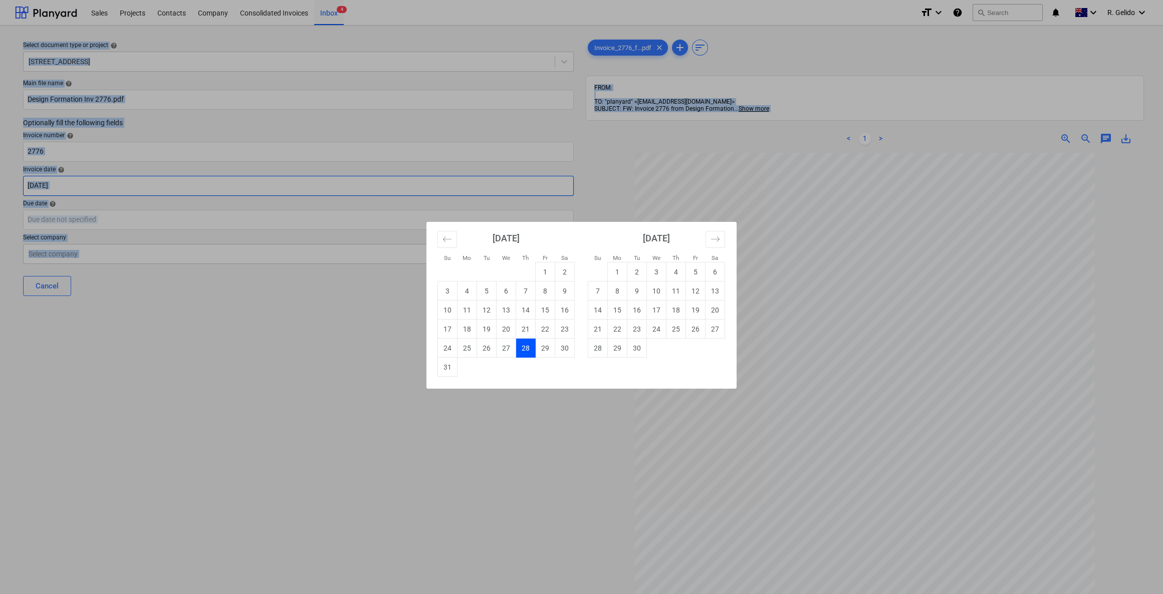
click at [90, 190] on div "Su Mo Tu We Th Fr Sa Su Mo Tu We Th Fr Sa [DATE] 1 2 3 4 5 6 7 8 9 10 11 12 13 …" at bounding box center [581, 297] width 1163 height 594
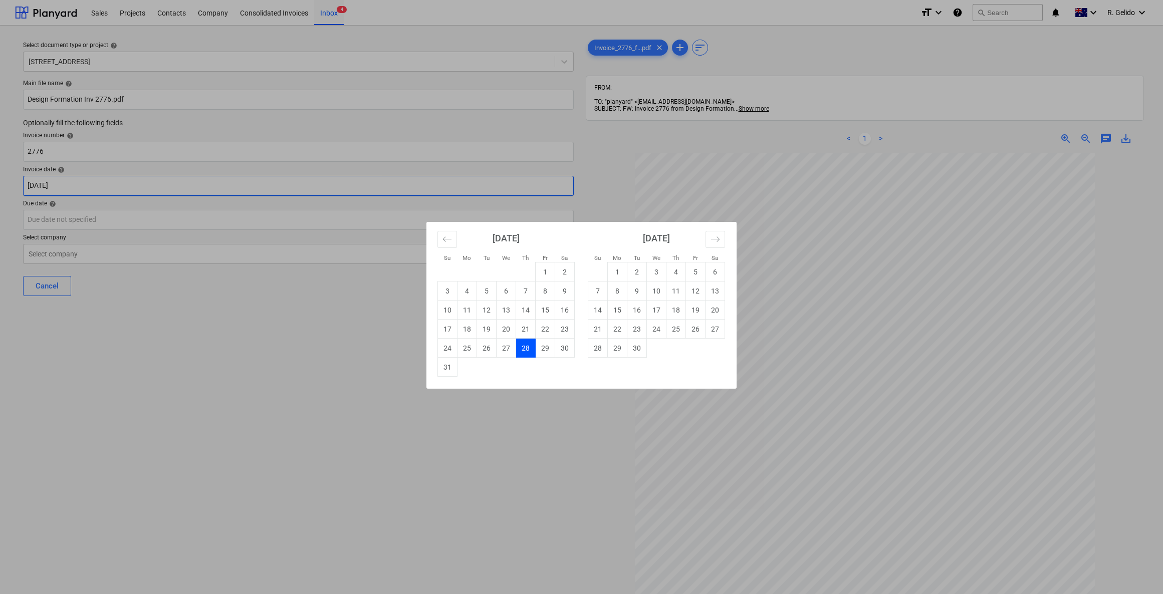
click at [90, 190] on body "Sales Projects Contacts Company Consolidated Invoices Inbox 4 format_size keybo…" at bounding box center [581, 297] width 1163 height 594
click at [119, 226] on div "Su Mo Tu We Th Fr Sa Su Mo Tu We Th Fr Sa [DATE] 1 2 3 4 5 6 7 8 9 10 11 12 13 …" at bounding box center [581, 297] width 1163 height 594
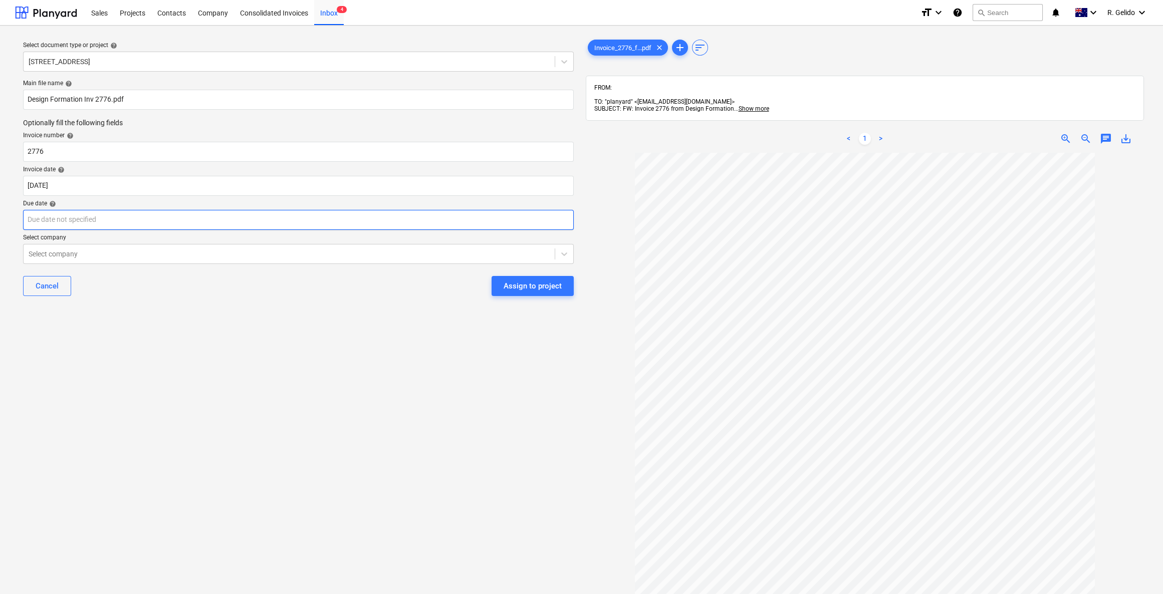
click at [115, 222] on body "Sales Projects Contacts Company Consolidated Invoices Inbox 4 format_size keybo…" at bounding box center [581, 297] width 1163 height 594
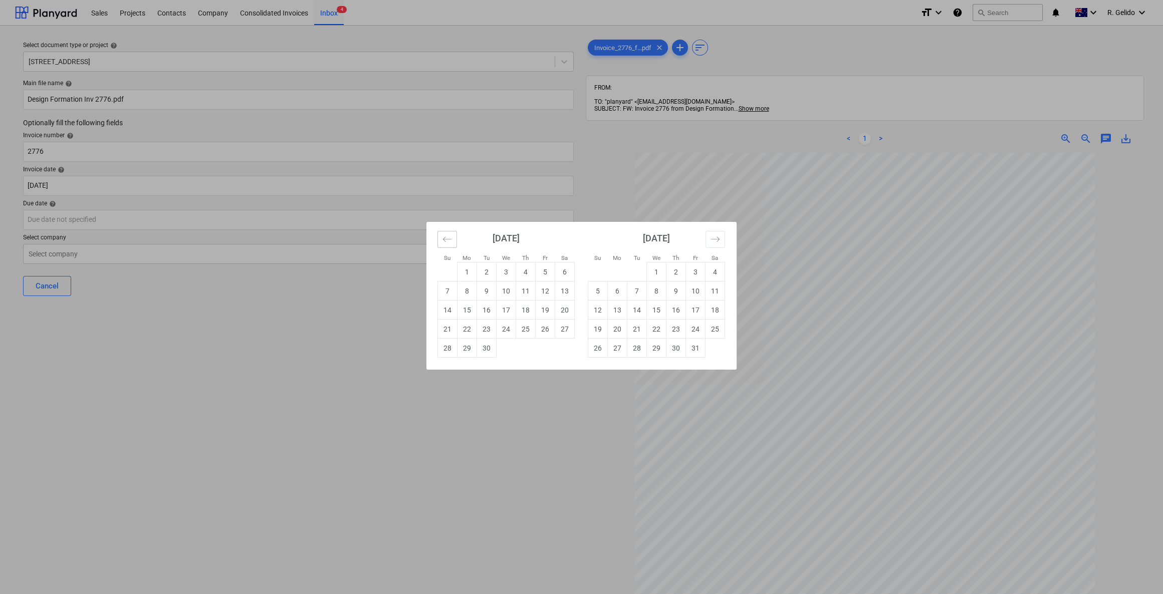
click at [446, 237] on icon "Move backward to switch to the previous month." at bounding box center [448, 240] width 10 height 10
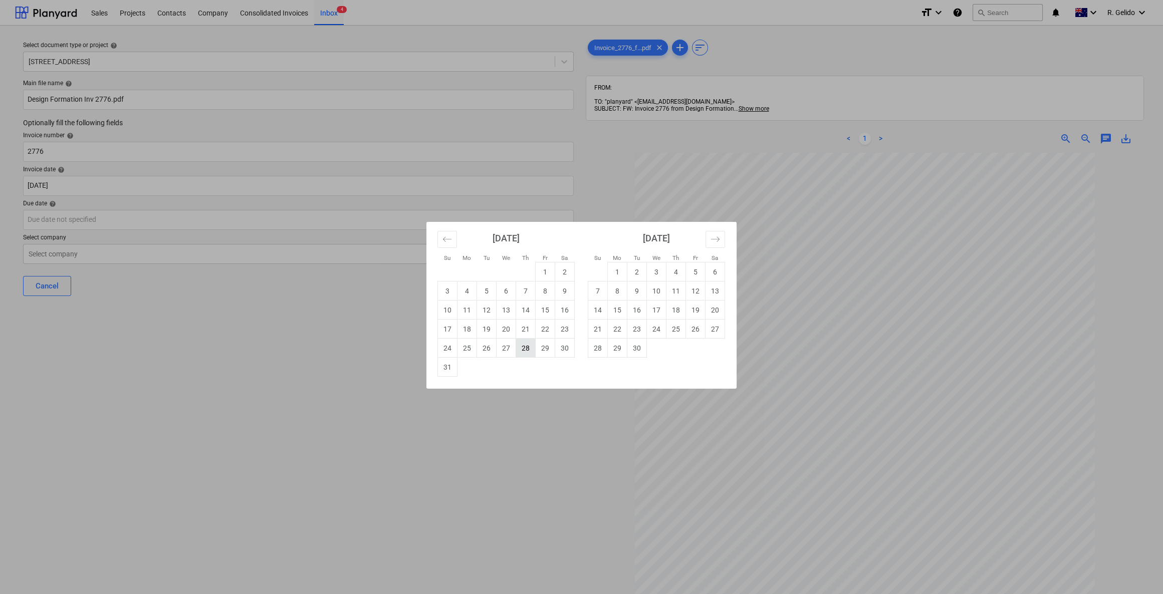
click at [533, 351] on td "28" at bounding box center [526, 348] width 20 height 19
type input "[DATE]"
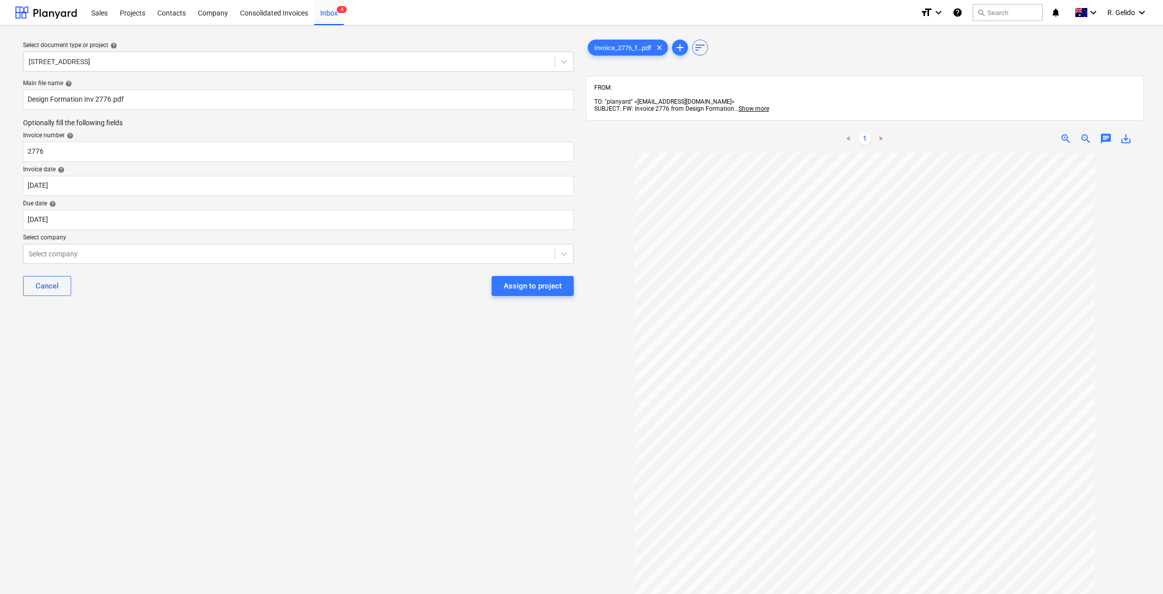
drag, startPoint x: 175, startPoint y: 361, endPoint x: 141, endPoint y: 341, distance: 40.0
click at [170, 359] on div "Select document type or project help [STREET_ADDRESS] file name help Design For…" at bounding box center [298, 379] width 567 height 690
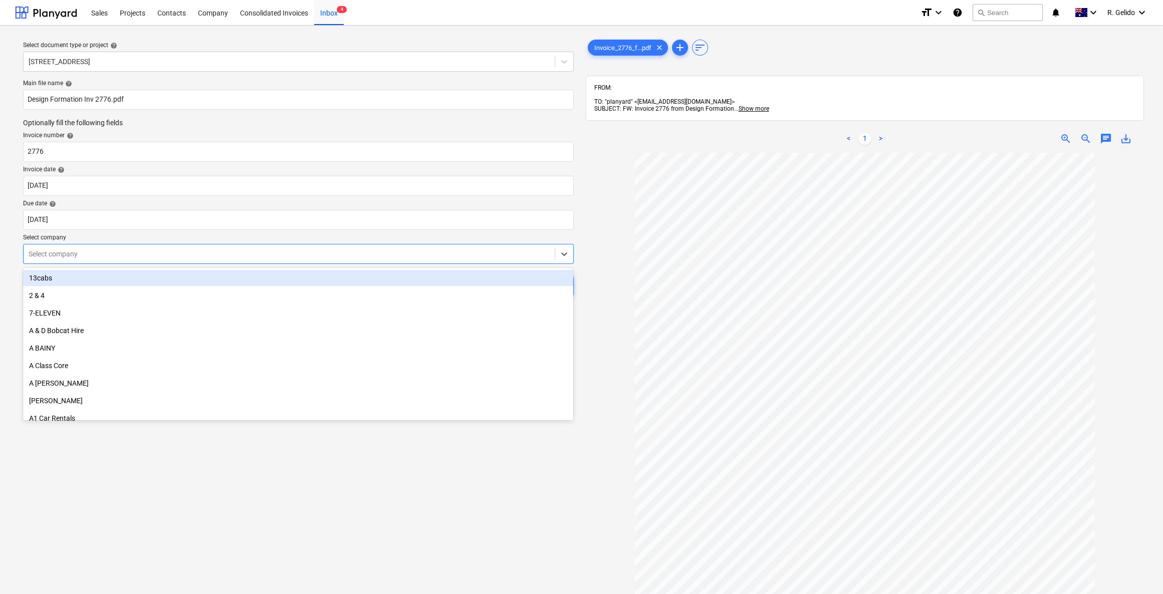
click at [138, 262] on div "Select company" at bounding box center [298, 254] width 551 height 20
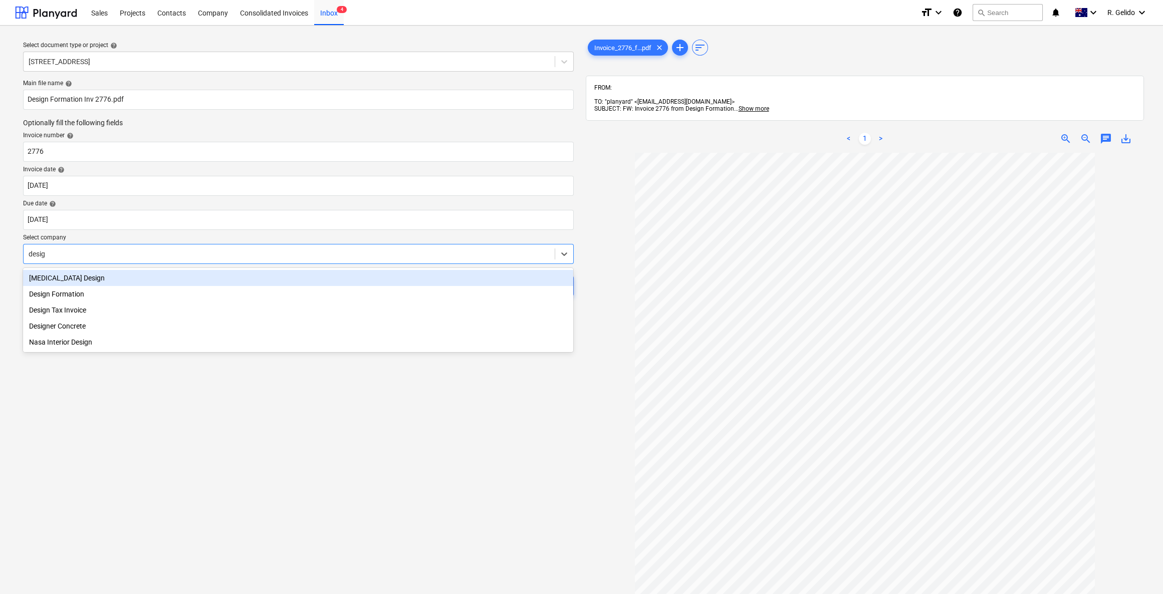
type input "design"
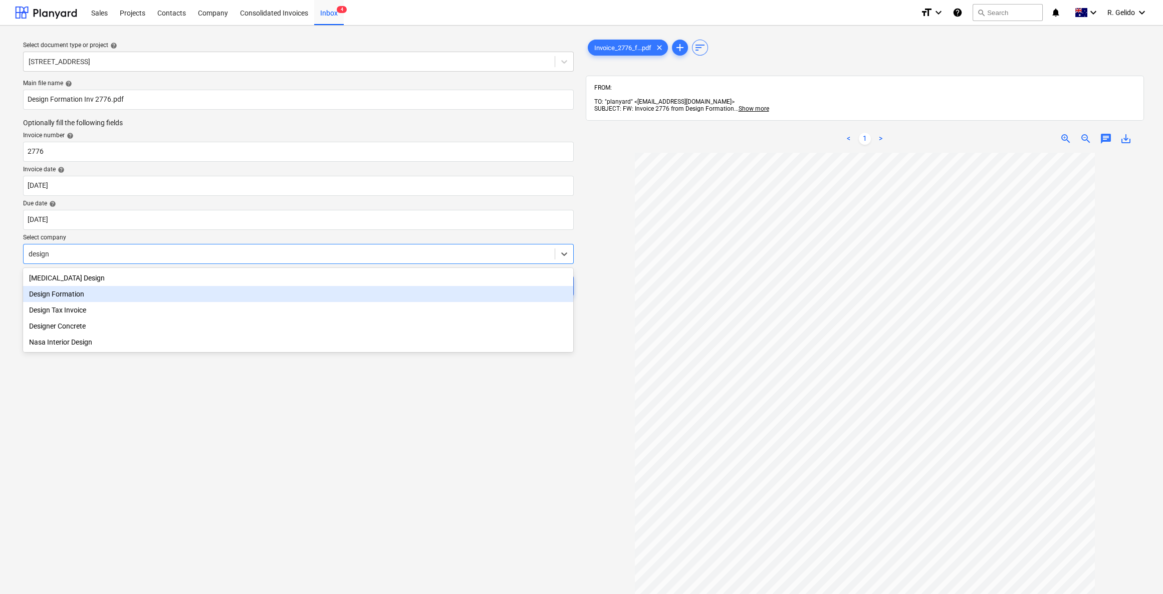
click at [85, 299] on div "Design Formation" at bounding box center [298, 294] width 550 height 16
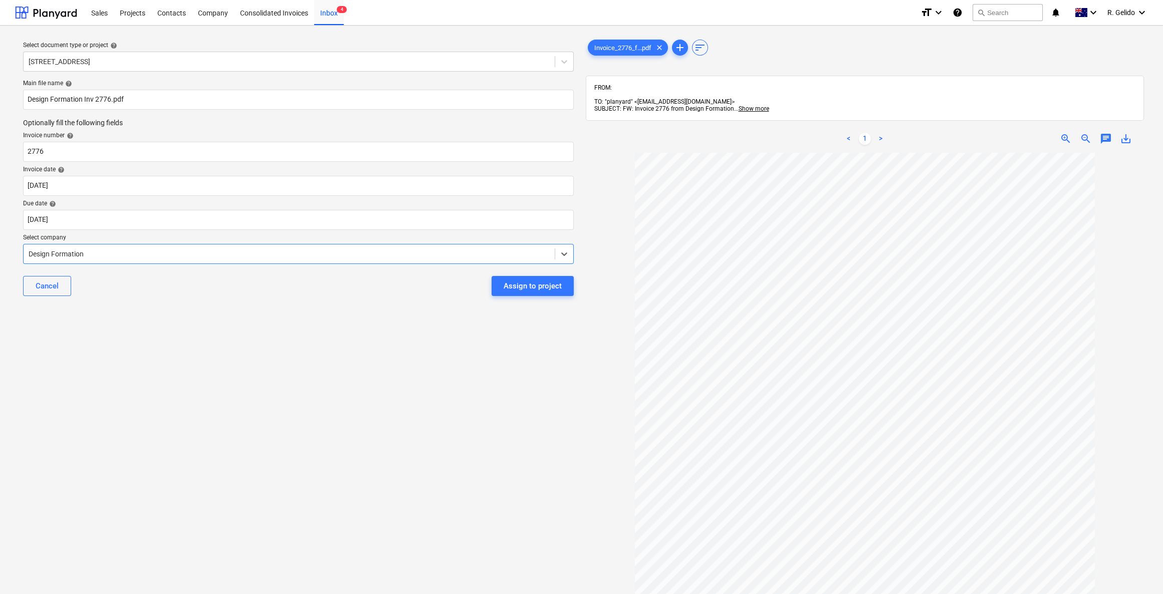
click at [238, 353] on div "Select document type or project help [STREET_ADDRESS] file name help Design For…" at bounding box center [298, 379] width 567 height 690
click at [542, 285] on div "Assign to project" at bounding box center [533, 286] width 58 height 13
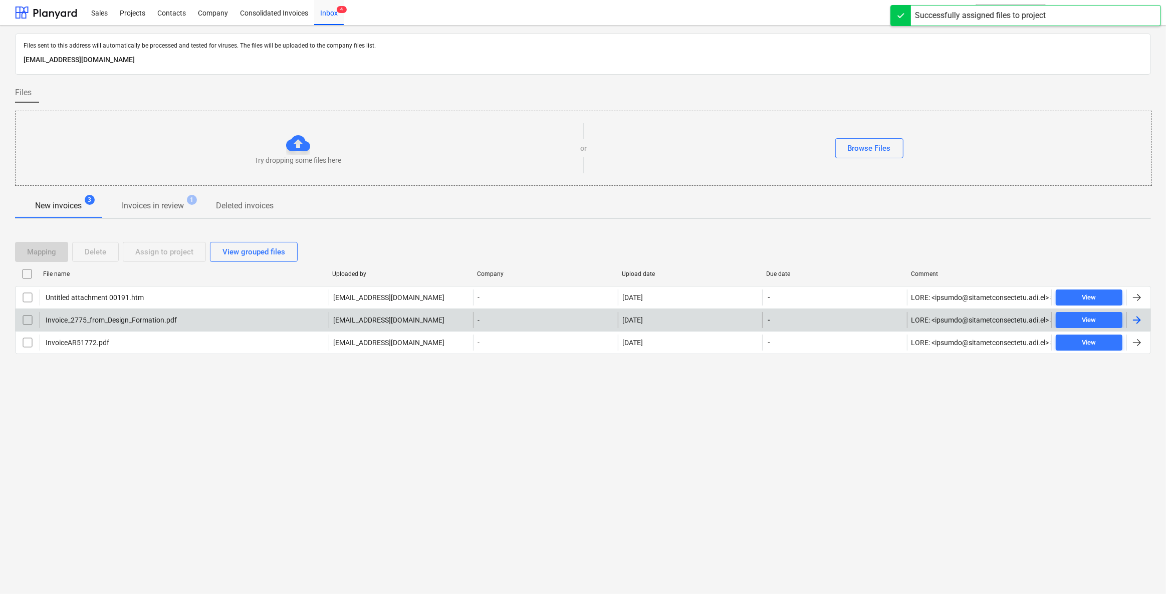
click at [105, 322] on div "Invoice_2775_from_Design_Formation.pdf" at bounding box center [110, 320] width 133 height 8
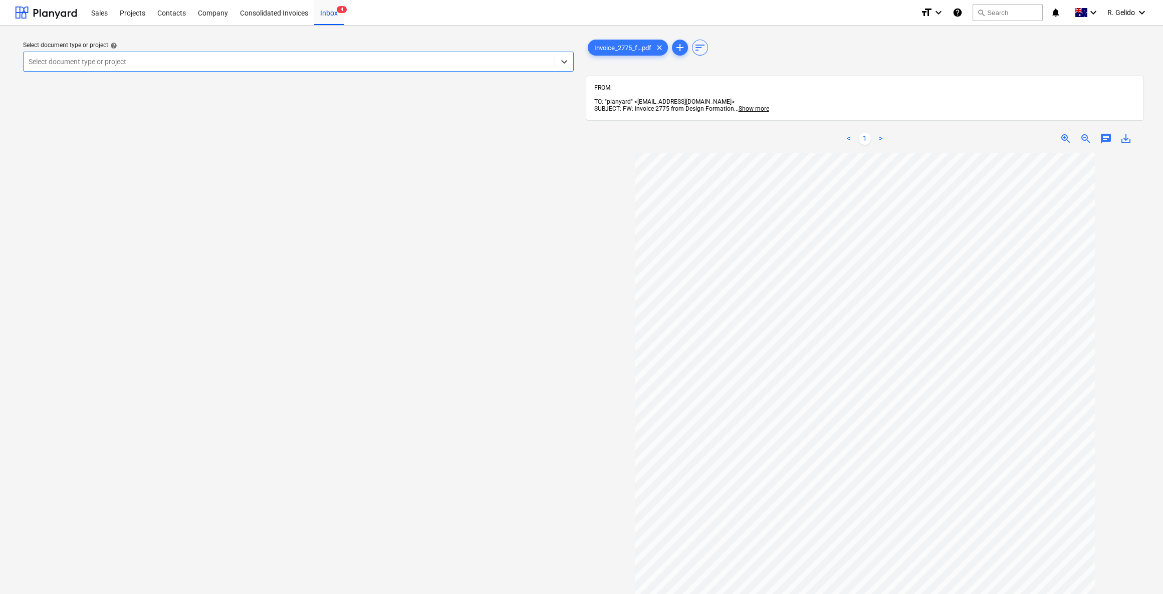
click at [447, 59] on div at bounding box center [289, 62] width 521 height 10
type input "na"
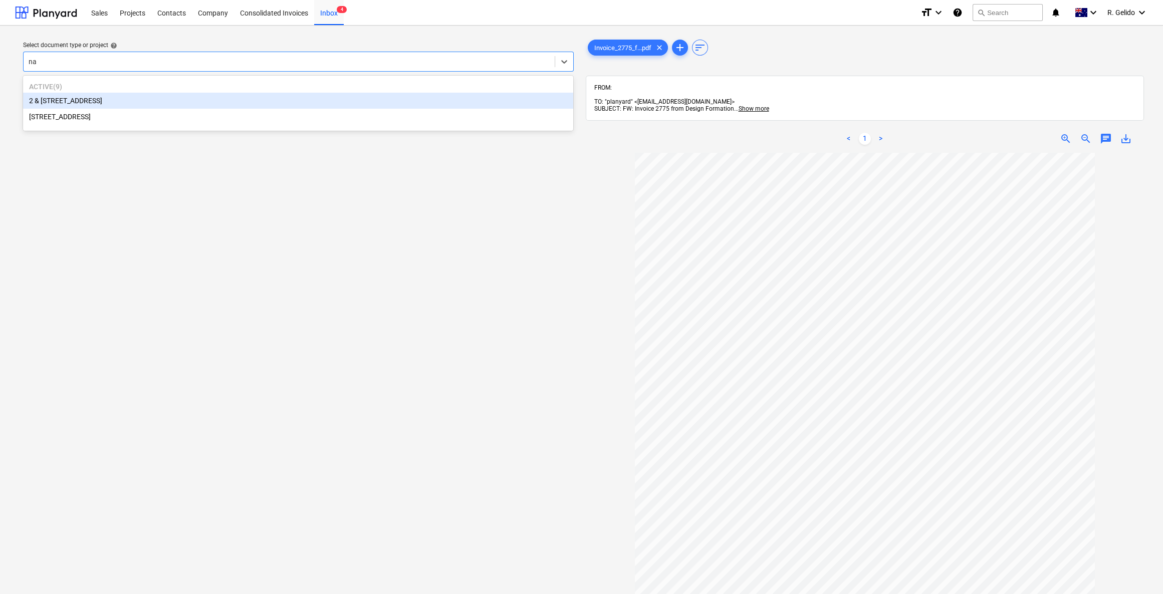
click at [98, 100] on div "2 & [STREET_ADDRESS]" at bounding box center [298, 101] width 550 height 16
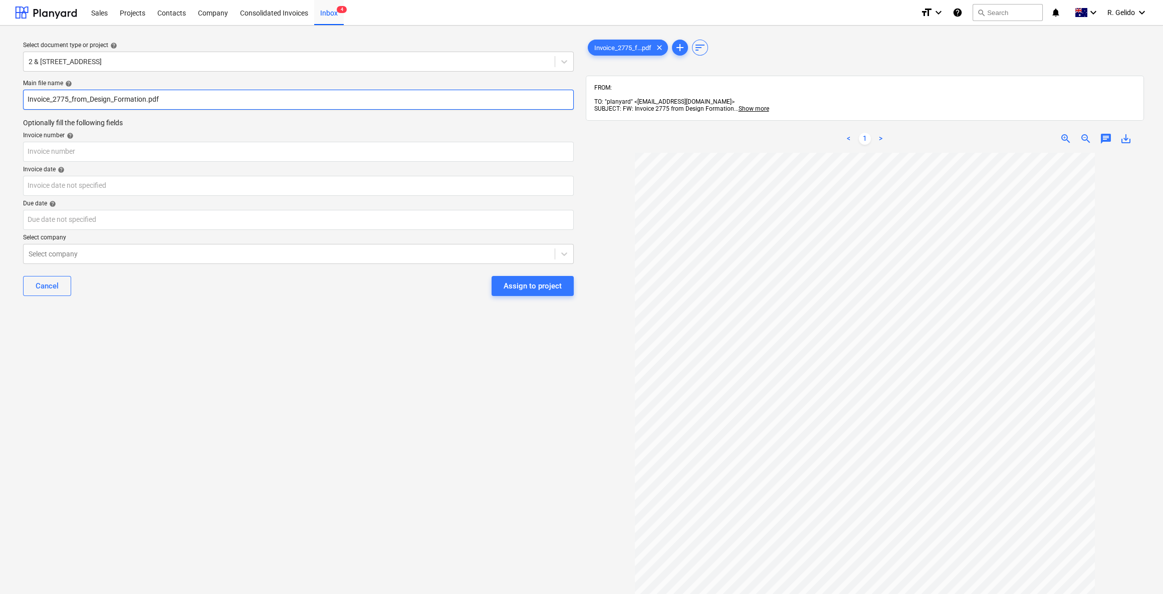
click at [59, 99] on input "Invoice_2775_from_Design_Formation.pdf" at bounding box center [298, 100] width 551 height 20
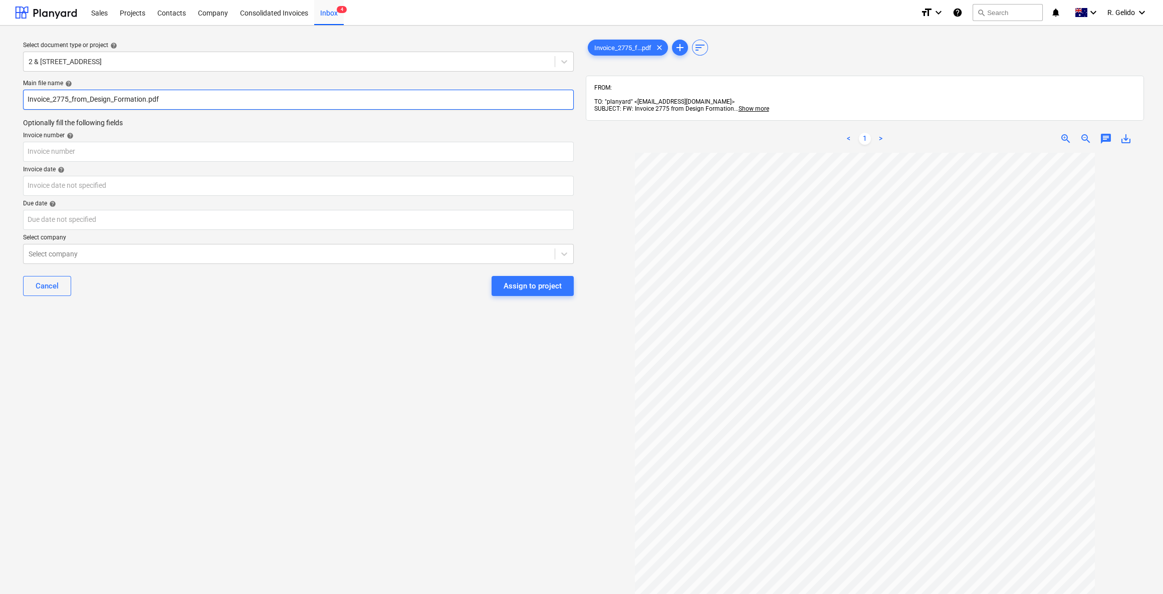
click at [71, 101] on input "Invoice_2775_from_Design_Formation.pdf" at bounding box center [298, 100] width 551 height 20
drag, startPoint x: 67, startPoint y: 100, endPoint x: 53, endPoint y: 98, distance: 14.6
click at [53, 98] on input "Invoice_2775_from_Design_Formation.pdf" at bounding box center [298, 100] width 551 height 20
click at [130, 101] on input "Invoice__from_Design_Formation.pdf" at bounding box center [298, 100] width 551 height 20
paste input "2775"
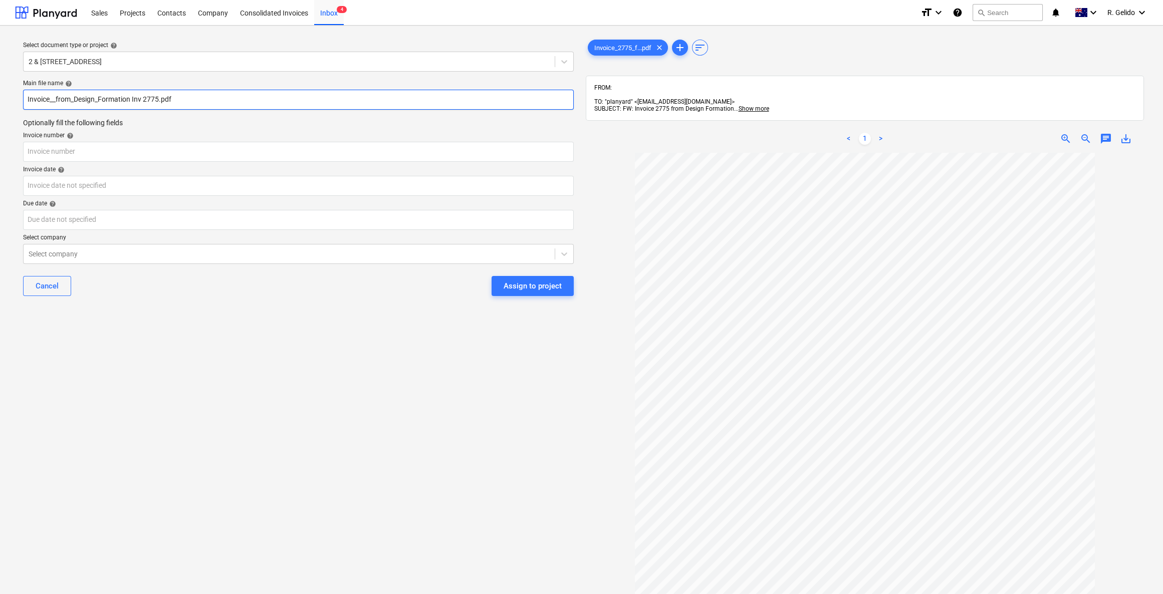
click at [98, 102] on input "Invoice__from_Design_Formation Inv 2775.pdf" at bounding box center [298, 100] width 551 height 20
drag, startPoint x: 75, startPoint y: 100, endPoint x: 0, endPoint y: 100, distance: 75.2
click at [0, 100] on div "Select document type or project help 2 & [STREET_ADDRESS][GEOGRAPHIC_DATA] file…" at bounding box center [581, 379] width 1163 height 706
type input "Design Formation Inv 2775.pdf"
drag, startPoint x: 265, startPoint y: 337, endPoint x: 262, endPoint y: 332, distance: 5.7
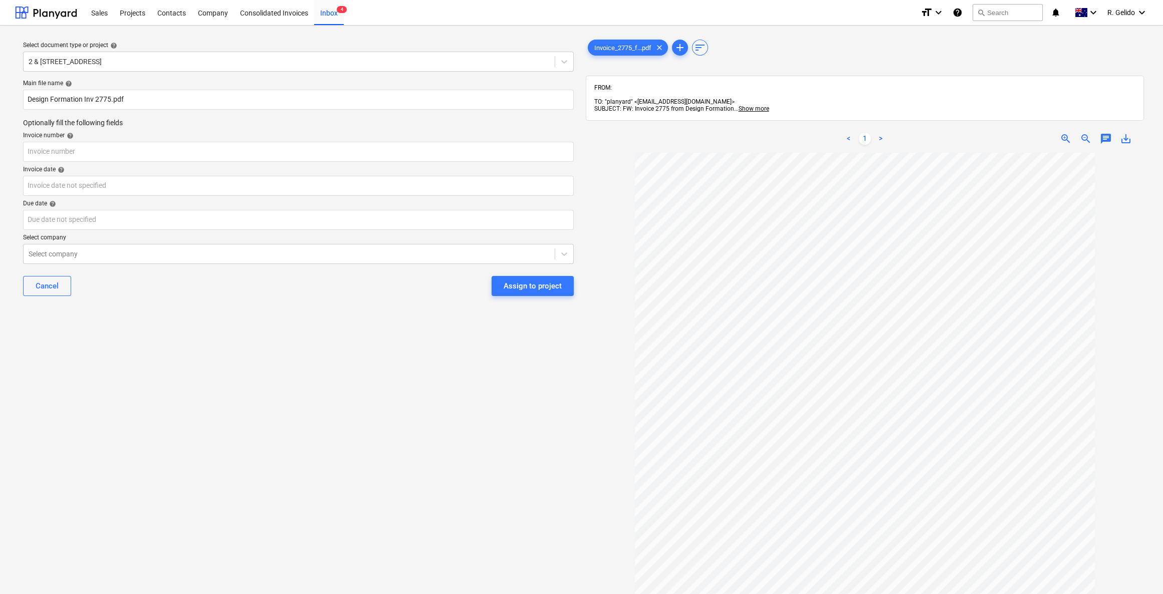
click at [266, 337] on div "Select document type or project help 2 & [STREET_ADDRESS][GEOGRAPHIC_DATA] file…" at bounding box center [298, 379] width 567 height 690
click at [109, 150] on input "text" at bounding box center [298, 152] width 551 height 20
type input "2775"
drag, startPoint x: 142, startPoint y: 313, endPoint x: 117, endPoint y: 188, distance: 127.8
click at [142, 312] on div "Select document type or project help 2 & [STREET_ADDRESS][GEOGRAPHIC_DATA] file…" at bounding box center [298, 379] width 567 height 690
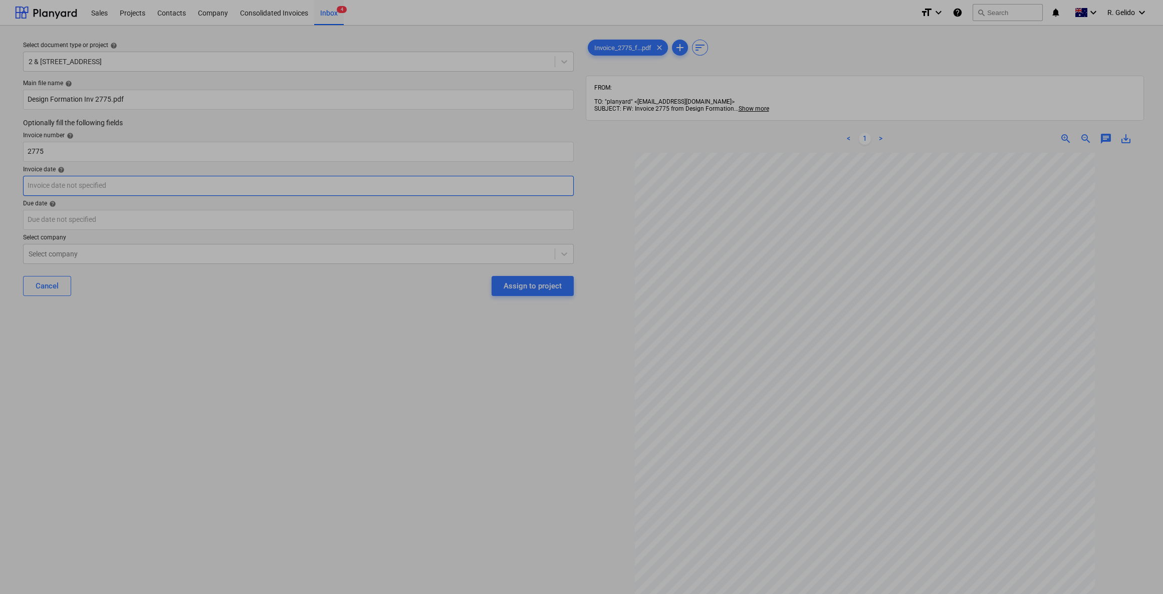
click at [115, 185] on body "Sales Projects Contacts Company Consolidated Invoices Inbox 4 format_size keybo…" at bounding box center [581, 297] width 1163 height 594
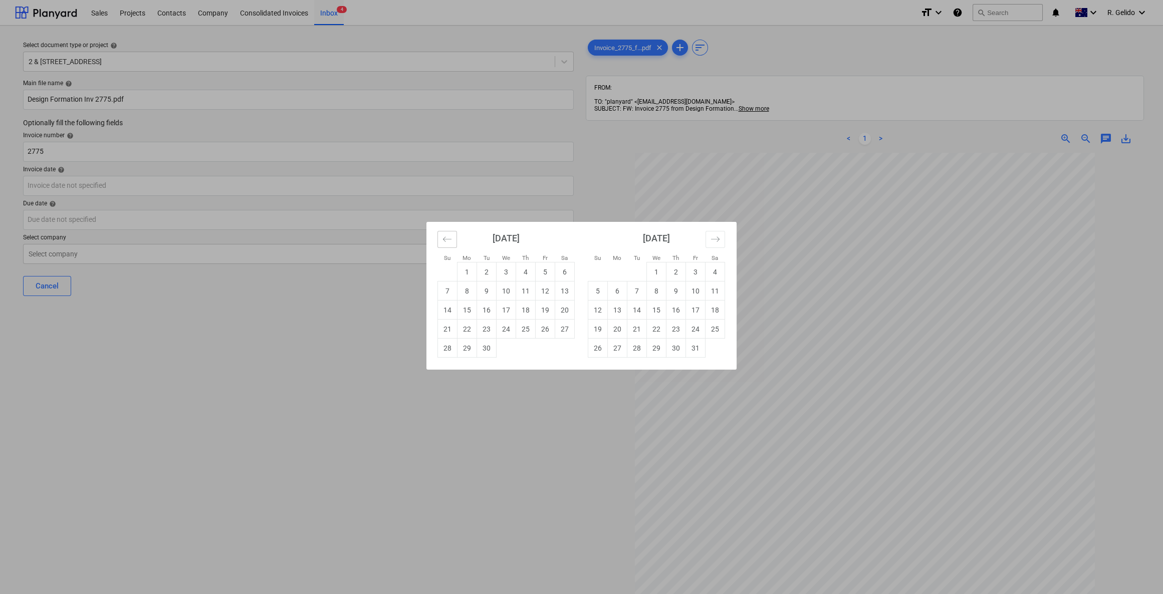
click at [448, 232] on button "Move backward to switch to the previous month." at bounding box center [448, 239] width 20 height 17
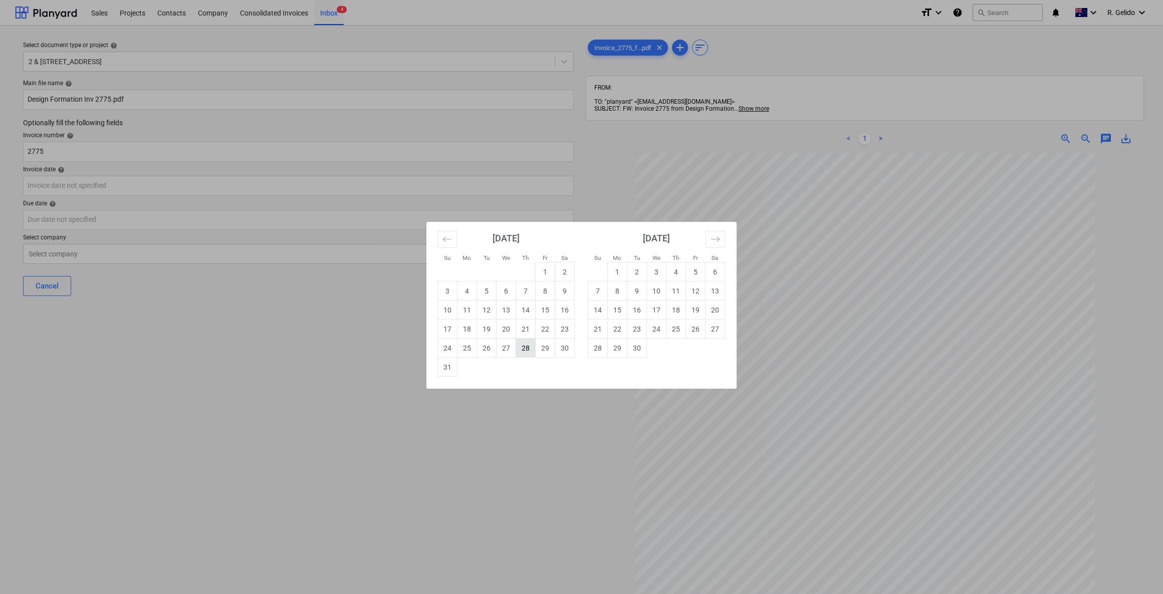
click at [525, 352] on td "28" at bounding box center [526, 348] width 20 height 19
type input "[DATE]"
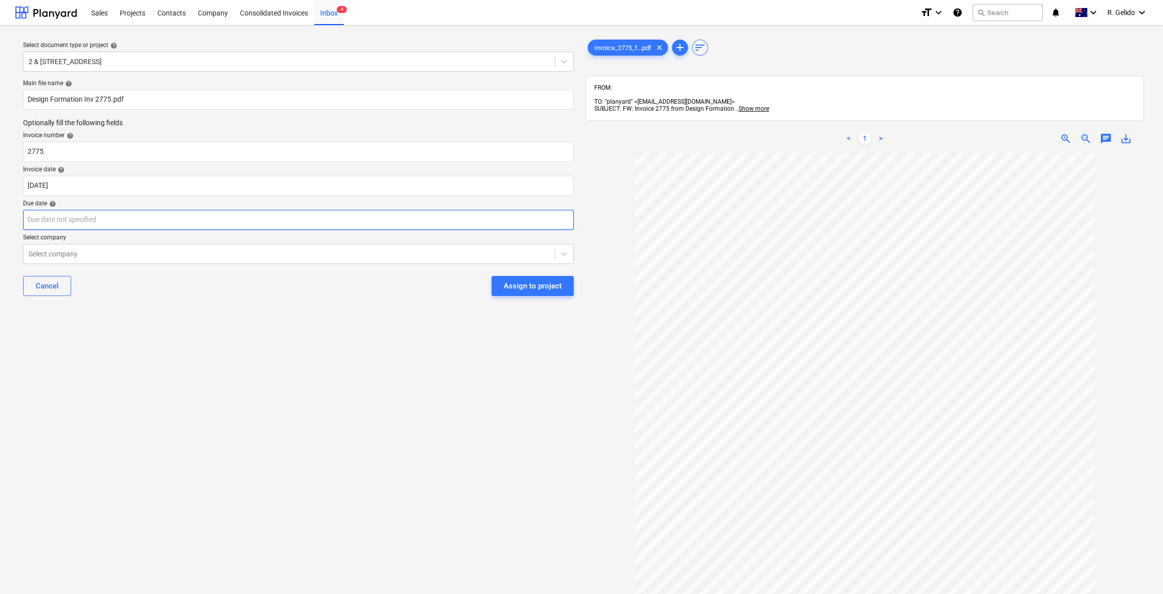
click at [83, 210] on body "Sales Projects Contacts Company Consolidated Invoices Inbox 4 format_size keybo…" at bounding box center [581, 297] width 1163 height 594
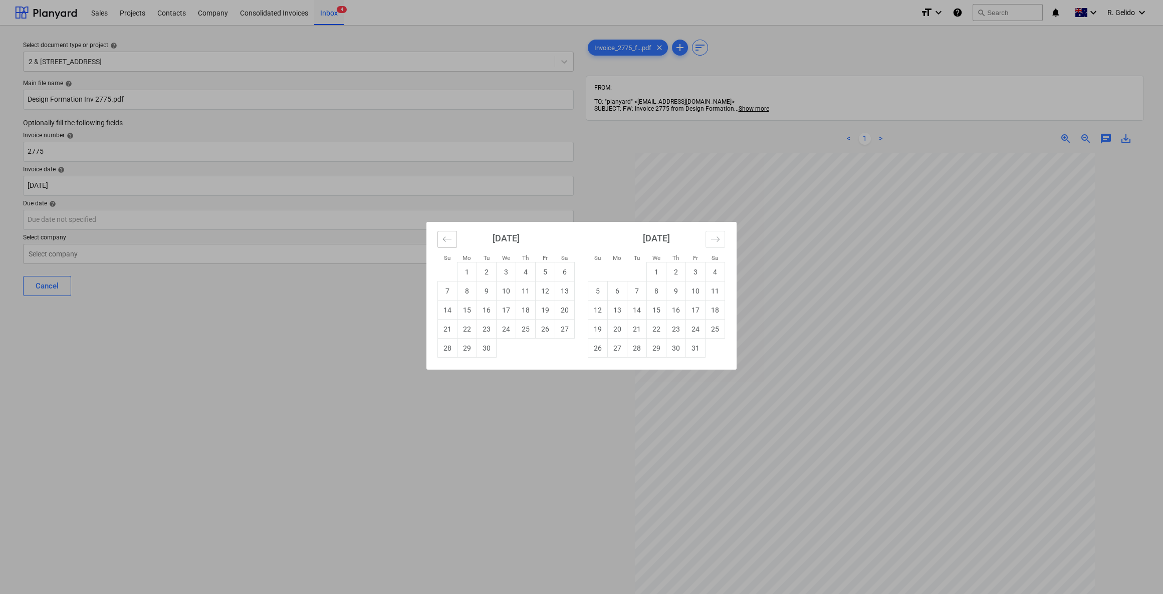
click at [453, 237] on button "Move backward to switch to the previous month." at bounding box center [448, 239] width 20 height 17
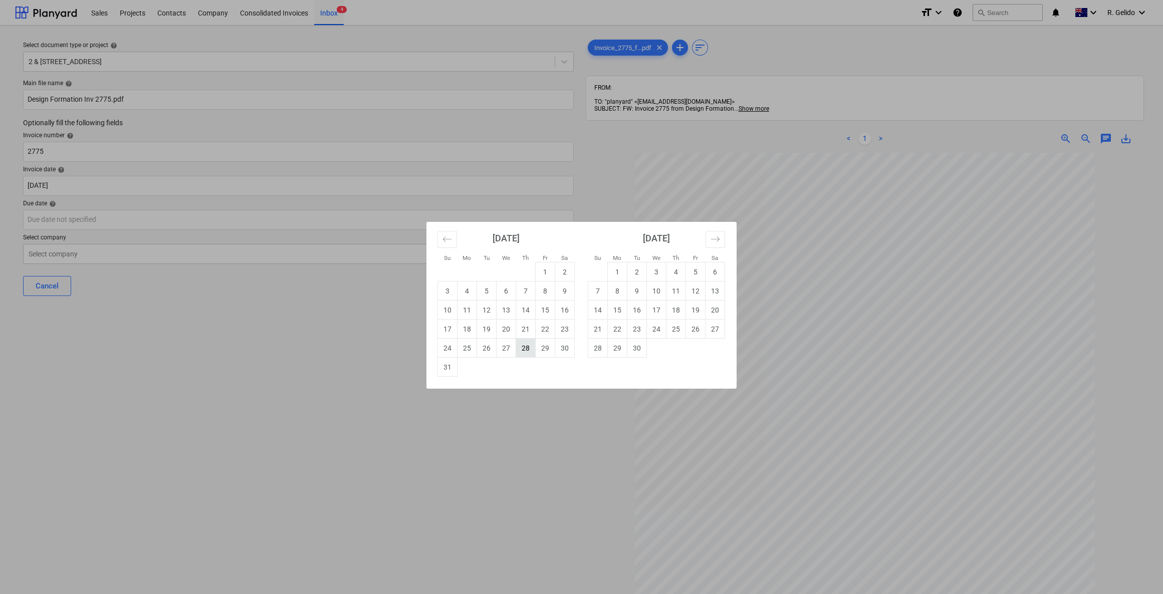
click at [524, 349] on td "28" at bounding box center [526, 348] width 20 height 19
type input "[DATE]"
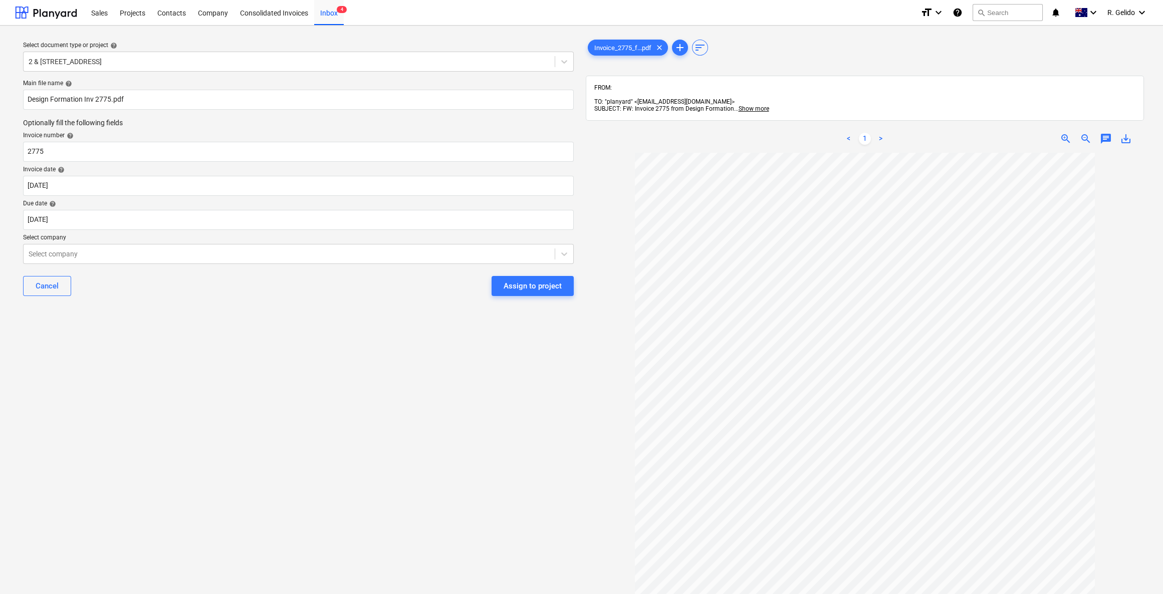
click at [248, 390] on div "Select document type or project help 2 & [STREET_ADDRESS] file name help Design…" at bounding box center [298, 379] width 567 height 690
click at [181, 244] on div "Select company" at bounding box center [298, 254] width 551 height 20
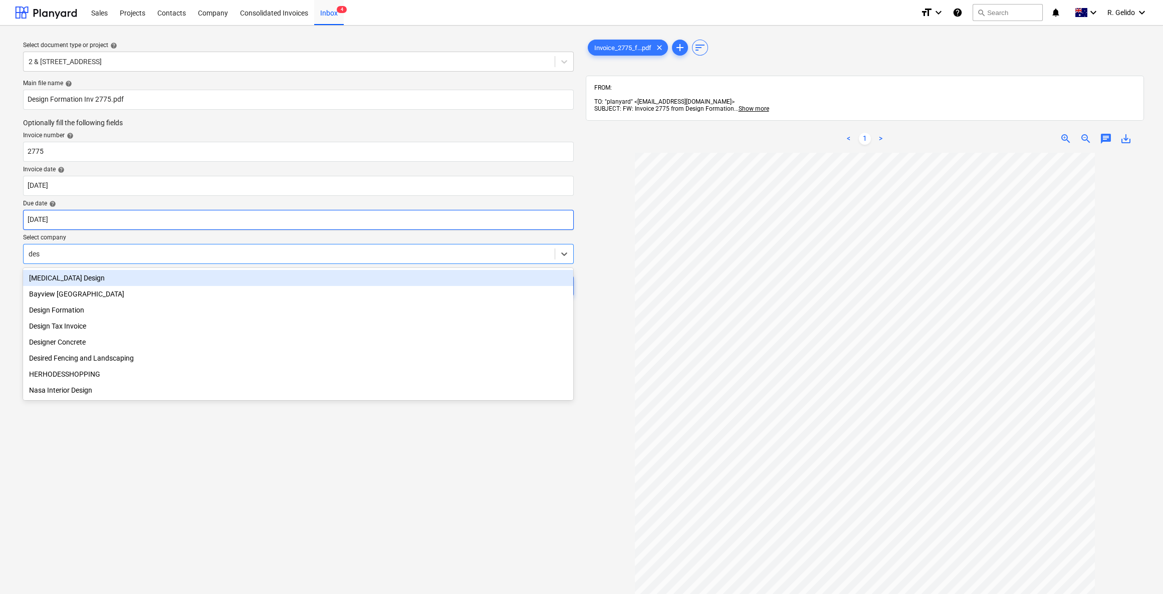
type input "desi"
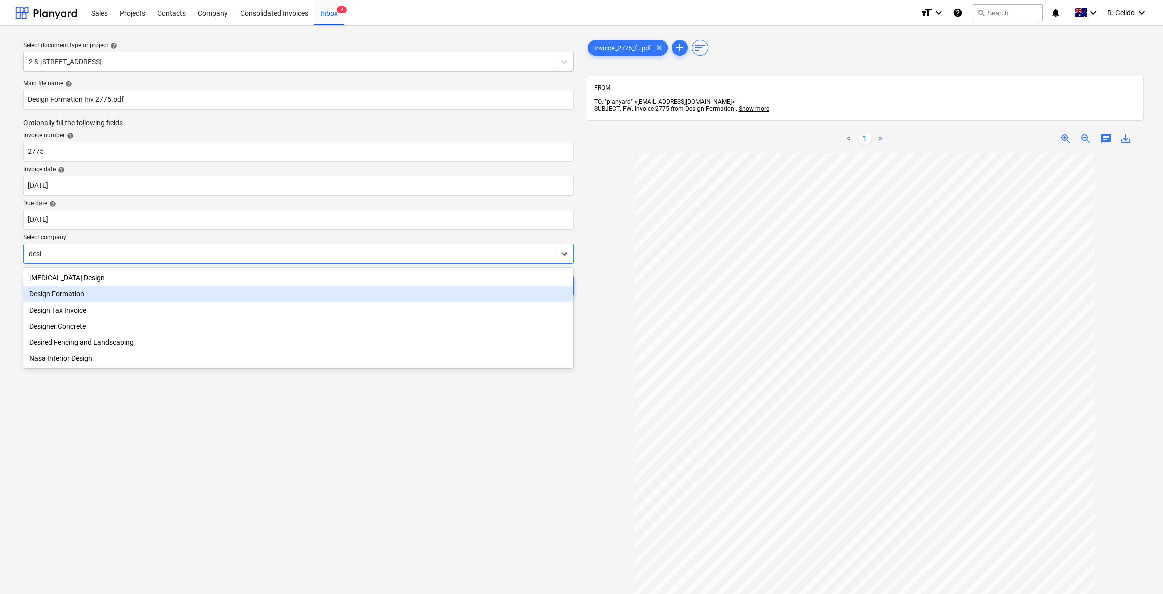
click at [90, 296] on div "Design Formation" at bounding box center [298, 294] width 550 height 16
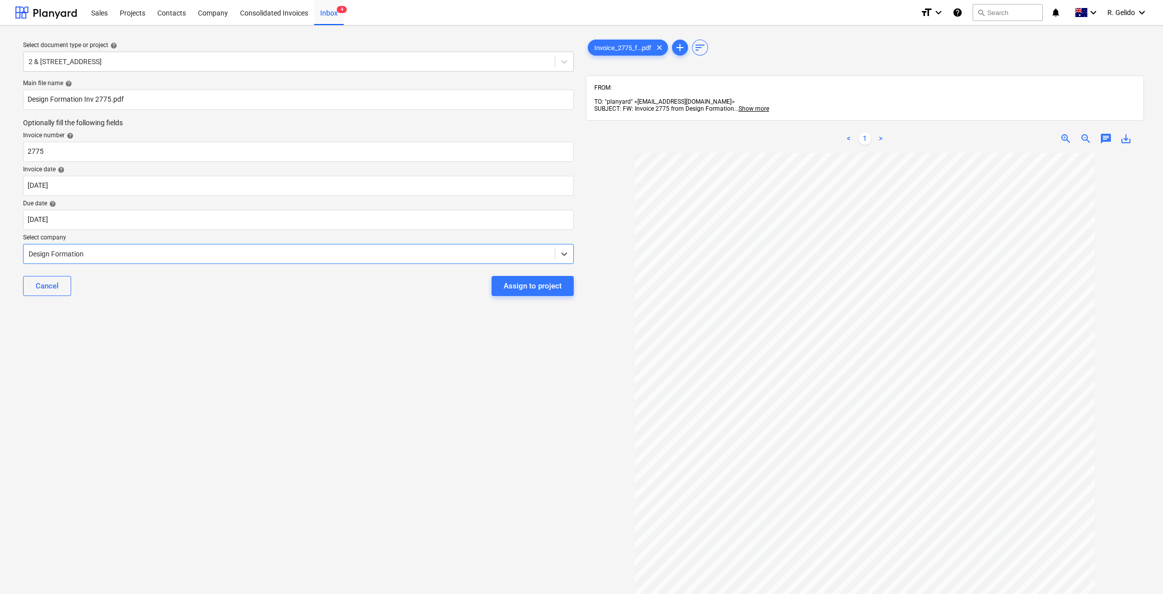
click at [274, 326] on div "Select document type or project help 2 & [STREET_ADDRESS] file name help Design…" at bounding box center [298, 379] width 567 height 690
click at [293, 336] on div "Select document type or project help 2 & [STREET_ADDRESS] file name help Design…" at bounding box center [298, 379] width 567 height 690
click at [269, 339] on div "Select document type or project help 2 & [STREET_ADDRESS] file name help Design…" at bounding box center [298, 379] width 567 height 690
click at [532, 285] on div "Assign to project" at bounding box center [533, 286] width 58 height 13
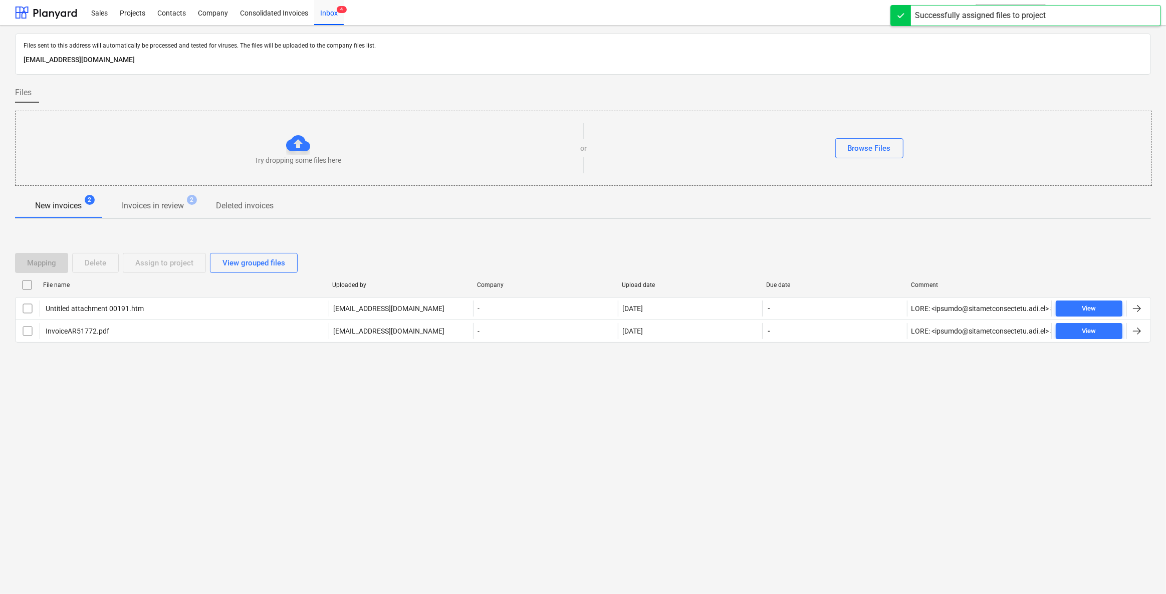
click at [227, 449] on div "Files sent to this address will automatically be processed and tested for virus…" at bounding box center [583, 310] width 1166 height 569
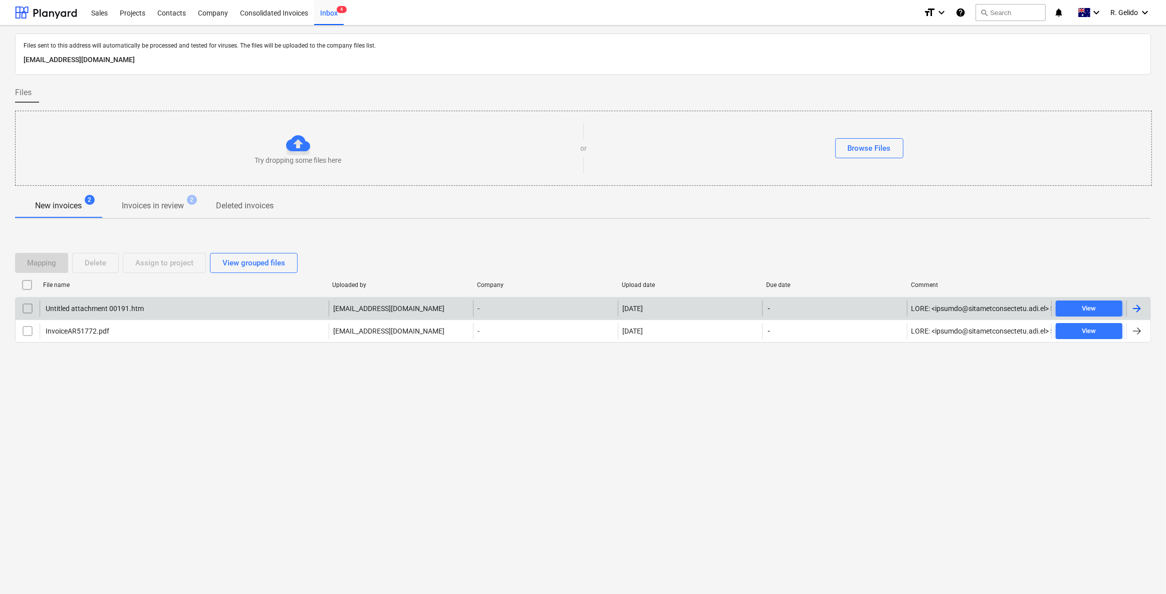
click at [151, 311] on div "Untitled attachment 00191.htm" at bounding box center [184, 309] width 289 height 16
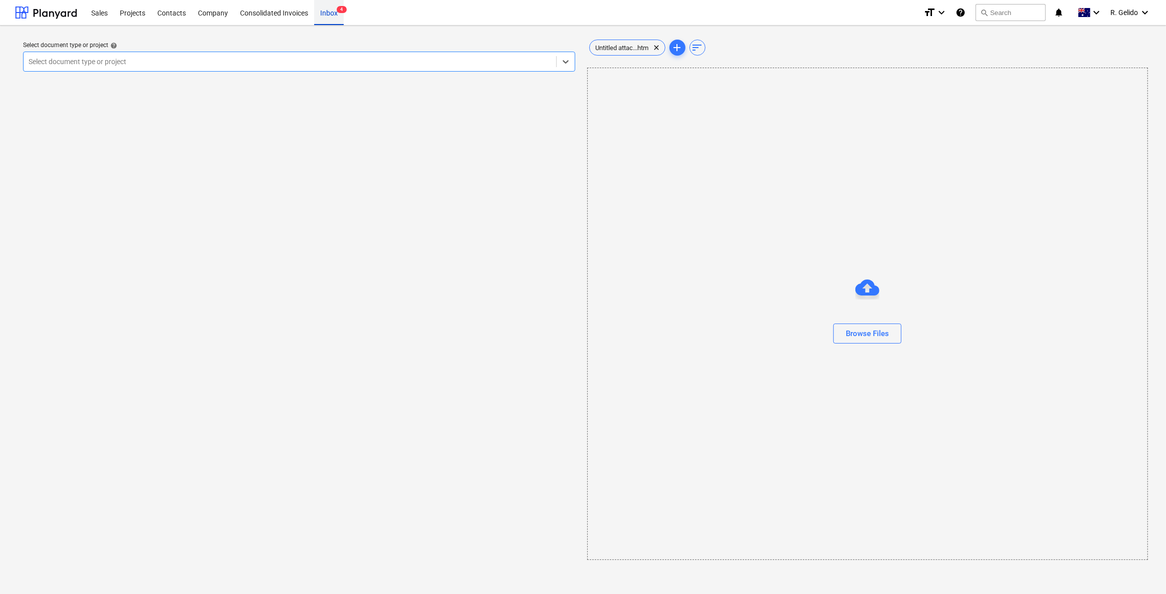
click at [333, 14] on div "Inbox 4" at bounding box center [329, 12] width 30 height 26
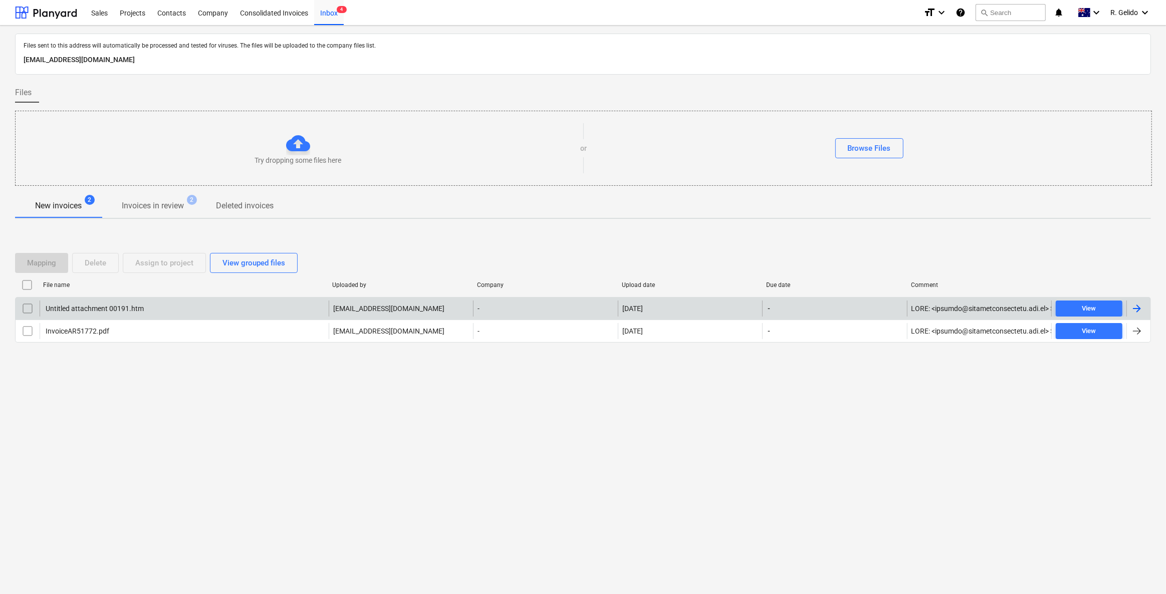
click at [131, 308] on div "Untitled attachment 00191.htm" at bounding box center [94, 309] width 100 height 8
